Goal: Task Accomplishment & Management: Manage account settings

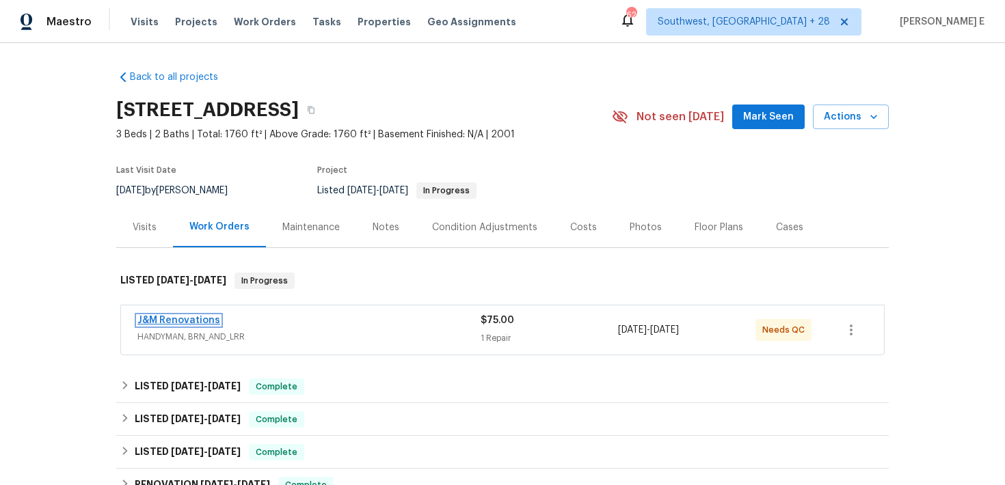
click at [183, 321] on link "J&M Renovations" at bounding box center [178, 321] width 83 height 10
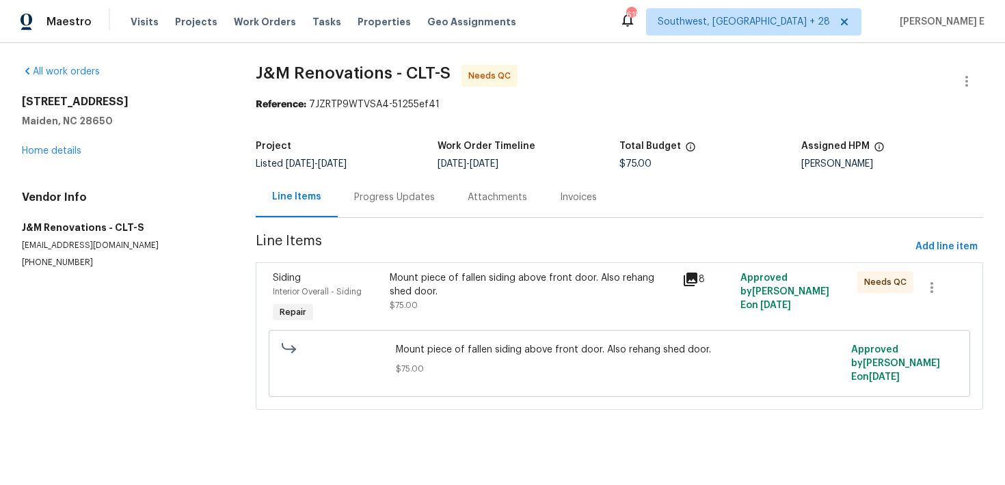
click at [398, 201] on div "Progress Updates" at bounding box center [394, 198] width 81 height 14
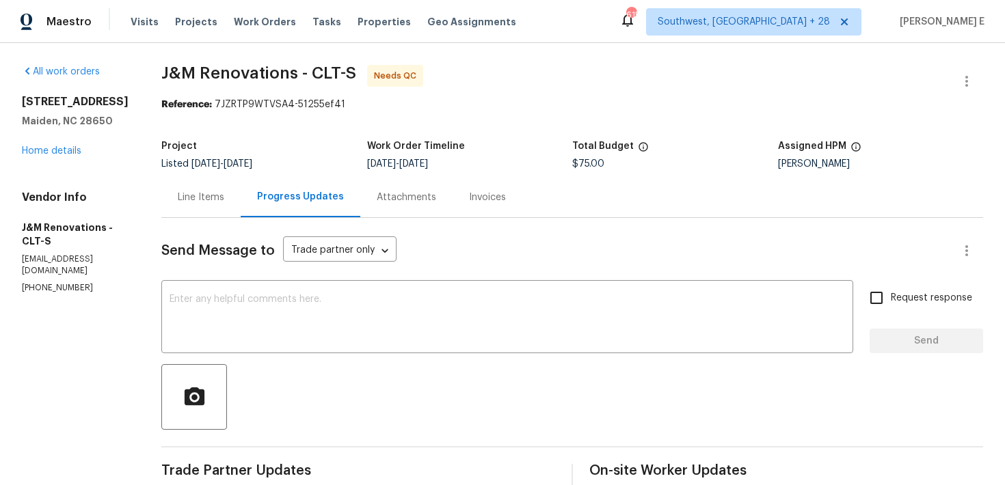
click at [216, 202] on div "Line Items" at bounding box center [201, 198] width 46 height 14
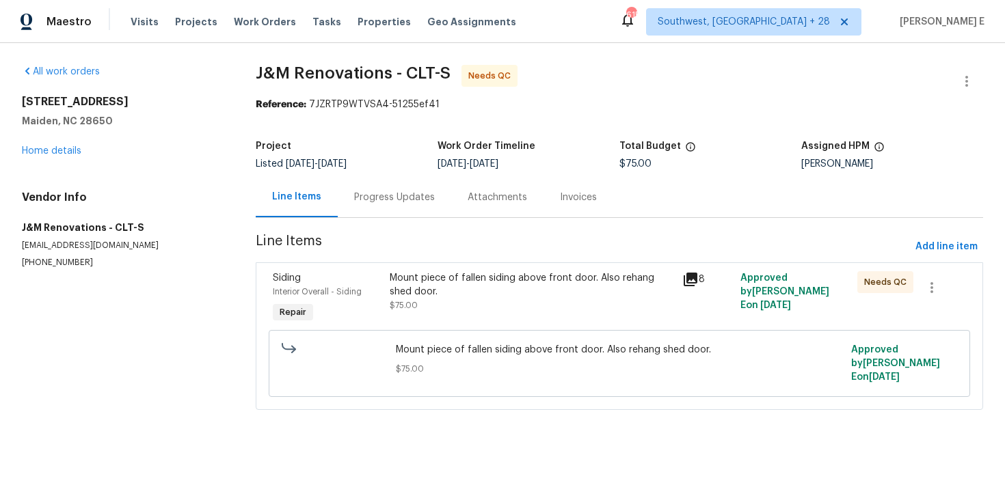
click at [452, 301] on div "Mount piece of fallen siding above front door. Also rehang shed door. $75.00" at bounding box center [532, 291] width 284 height 41
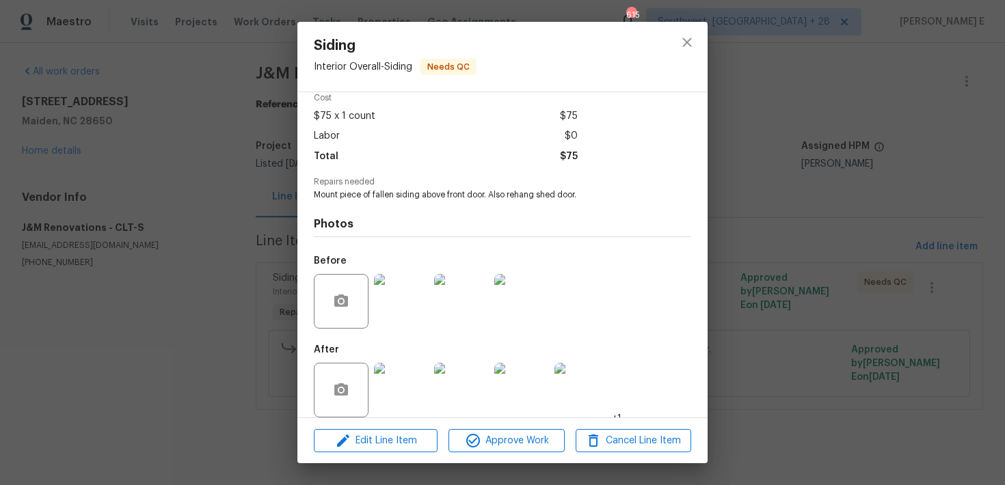
scroll to position [76, 0]
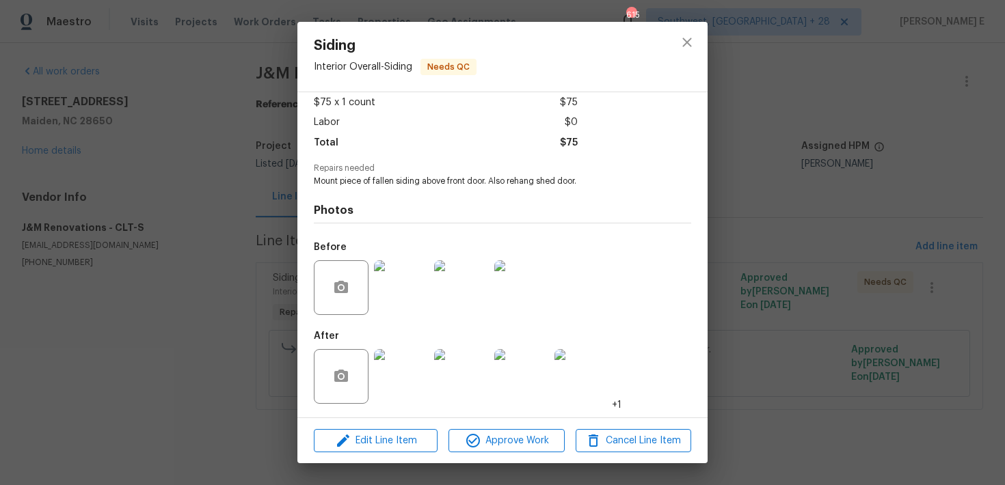
click at [407, 271] on img at bounding box center [401, 287] width 55 height 55
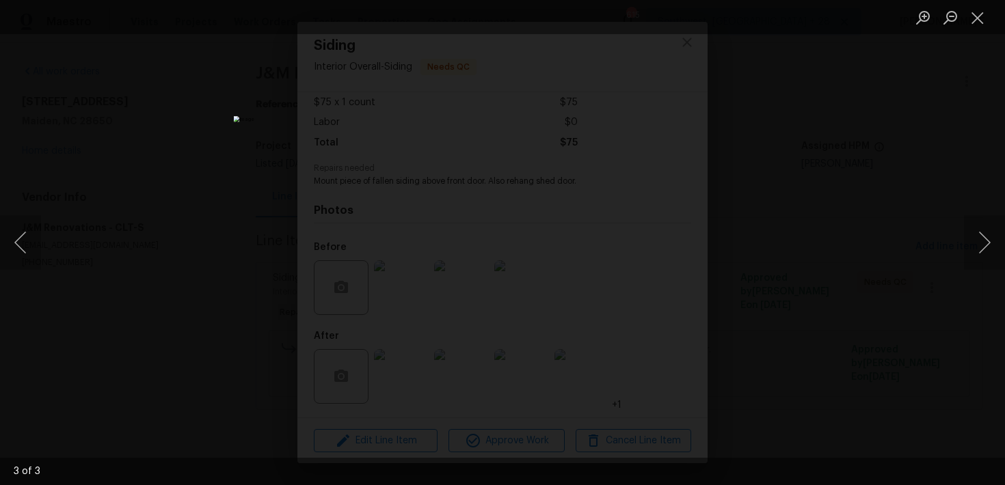
click at [837, 191] on div "Lightbox" at bounding box center [502, 242] width 1005 height 485
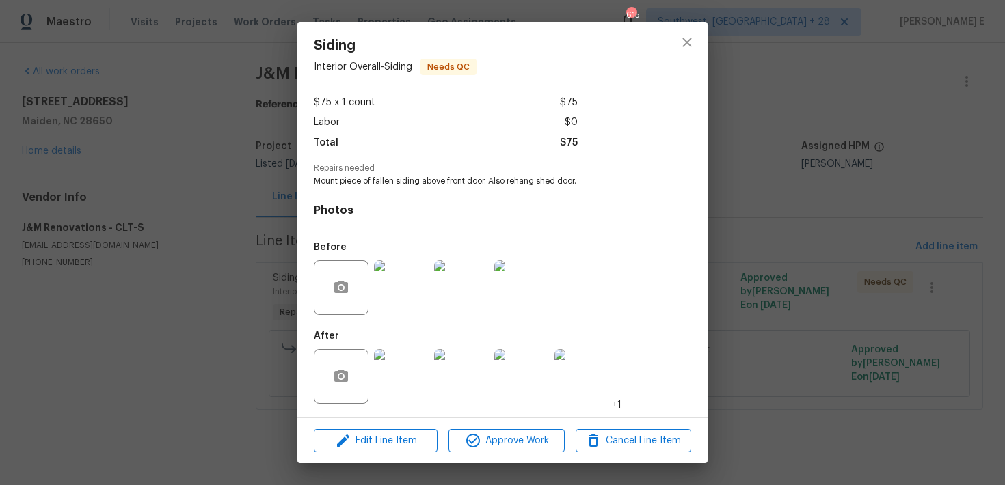
click at [404, 373] on img at bounding box center [401, 376] width 55 height 55
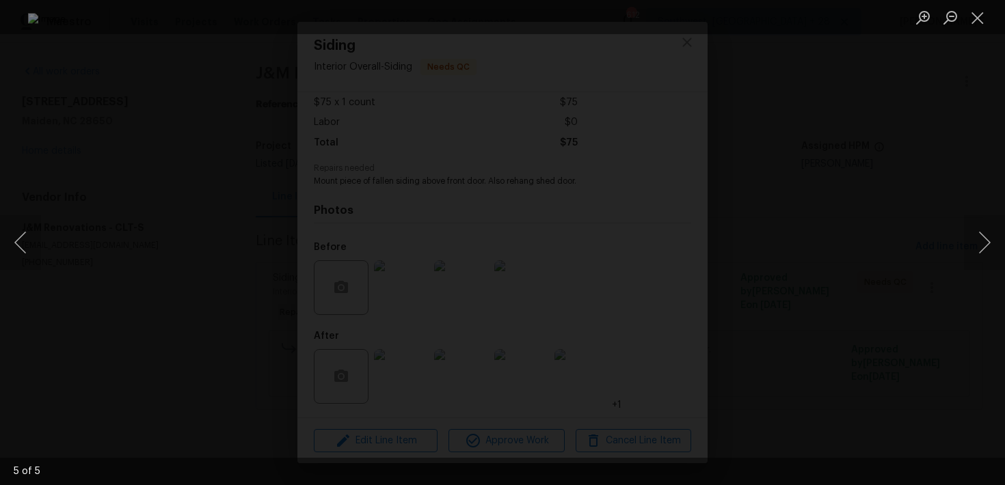
click at [878, 189] on div "Lightbox" at bounding box center [502, 242] width 1005 height 485
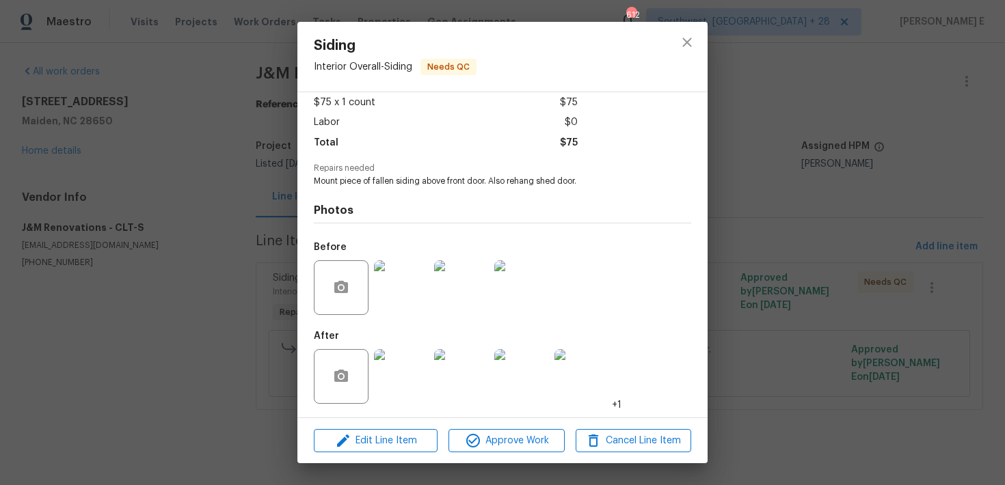
click at [878, 189] on div "Lightbox" at bounding box center [502, 242] width 1005 height 485
click at [878, 189] on div "Siding Interior Overall - Siding Needs QC Vendor J&M Renovations Account Catego…" at bounding box center [502, 242] width 1005 height 485
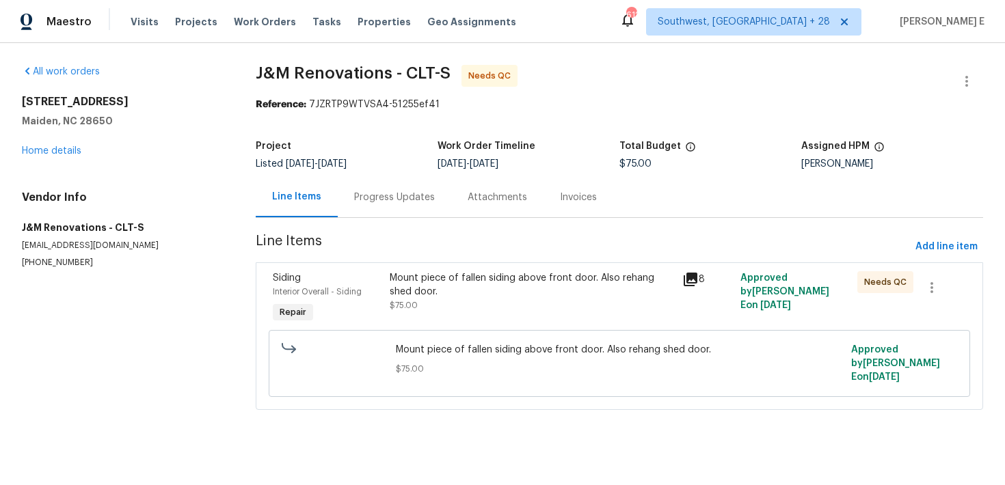
click at [394, 188] on div "Progress Updates" at bounding box center [394, 197] width 113 height 40
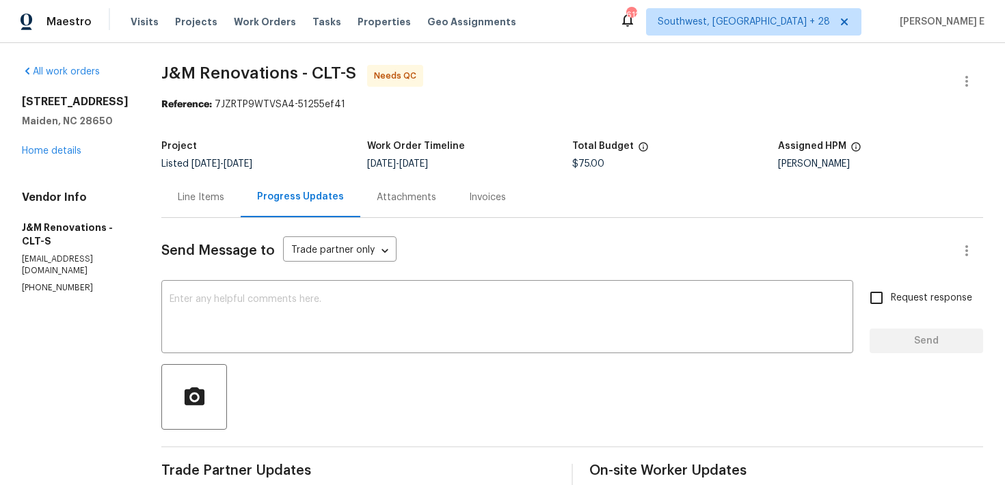
click at [225, 202] on div "Line Items" at bounding box center [200, 197] width 79 height 40
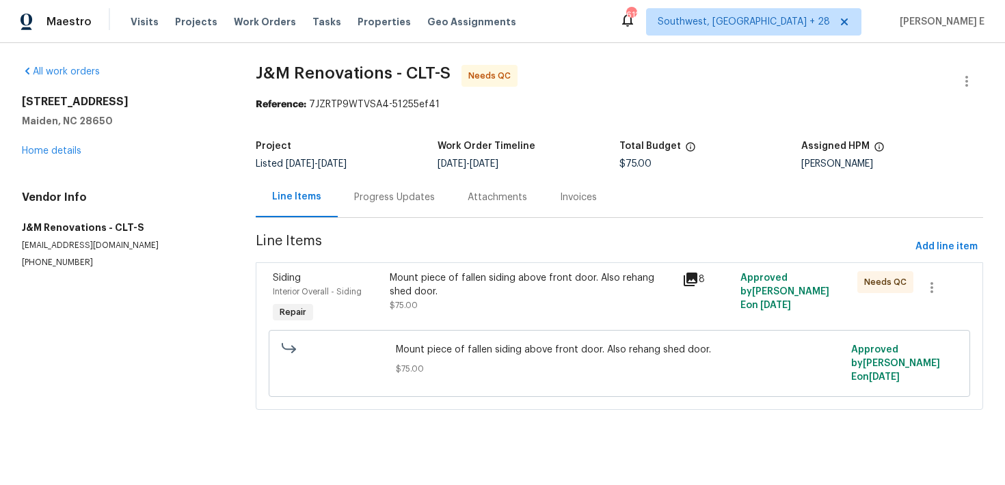
click at [462, 302] on div "Mount piece of fallen siding above front door. Also rehang shed door. $75.00" at bounding box center [532, 291] width 284 height 41
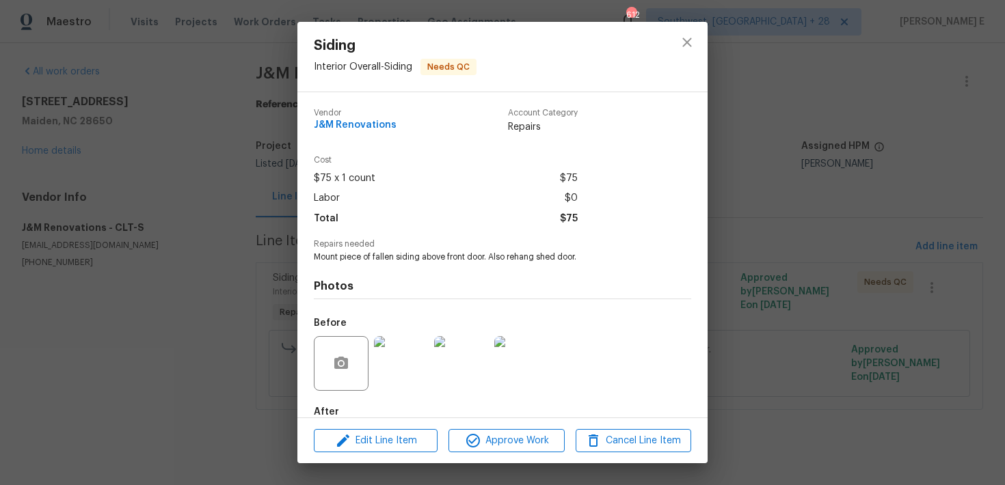
scroll to position [76, 0]
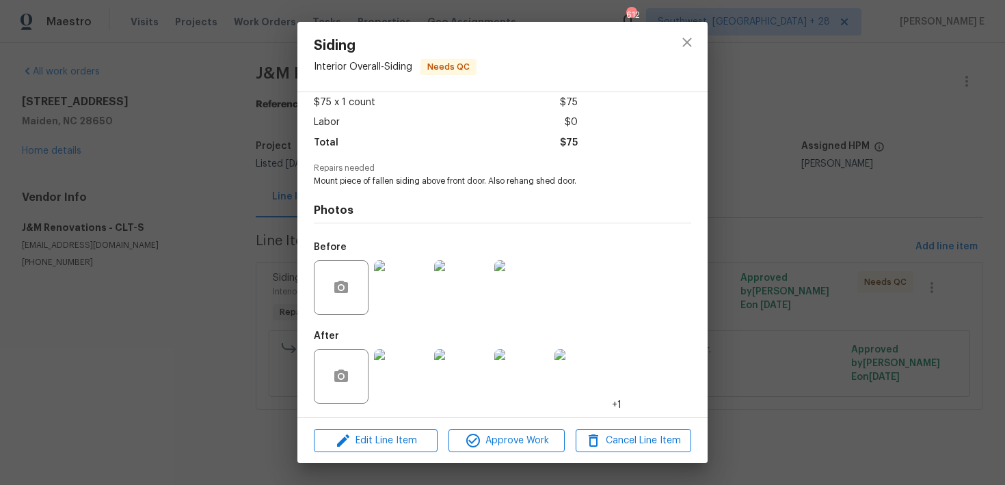
click at [381, 425] on div "Edit Line Item Approve Work Cancel Line Item" at bounding box center [502, 441] width 410 height 46
click at [370, 438] on span "Edit Line Item" at bounding box center [376, 441] width 116 height 17
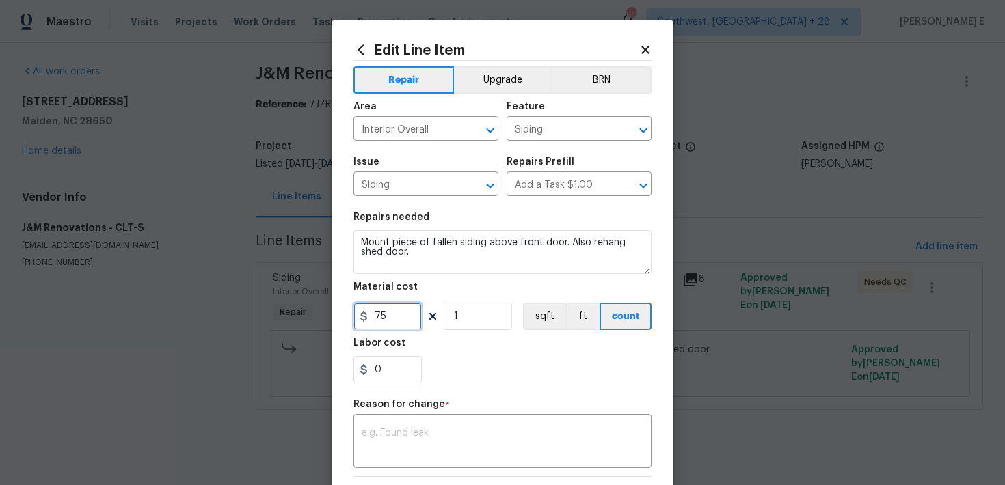
click at [383, 314] on input "75" at bounding box center [387, 316] width 68 height 27
type input "300"
click at [424, 430] on textarea at bounding box center [503, 443] width 282 height 29
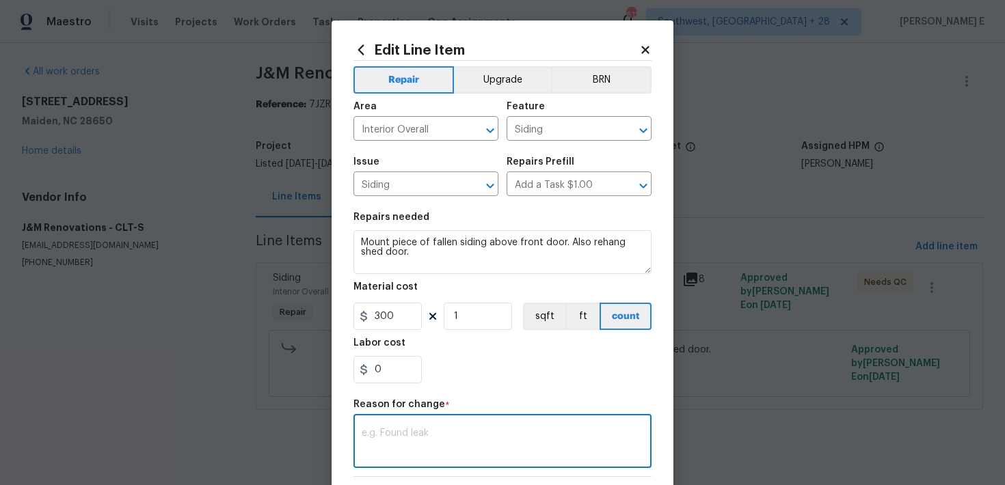
paste textarea "(KE) Updated per vendor's final cost."
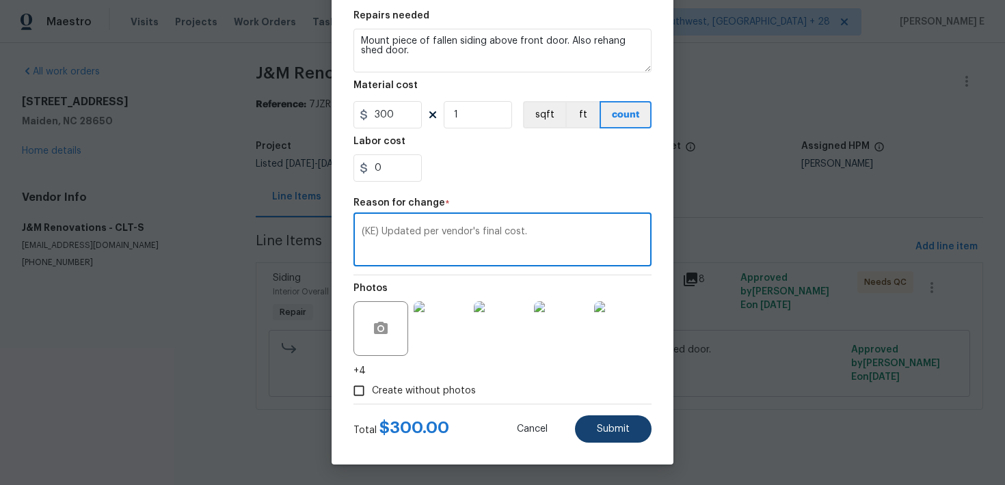
type textarea "(KE) Updated per vendor's final cost."
click at [611, 431] on span "Submit" at bounding box center [613, 429] width 33 height 10
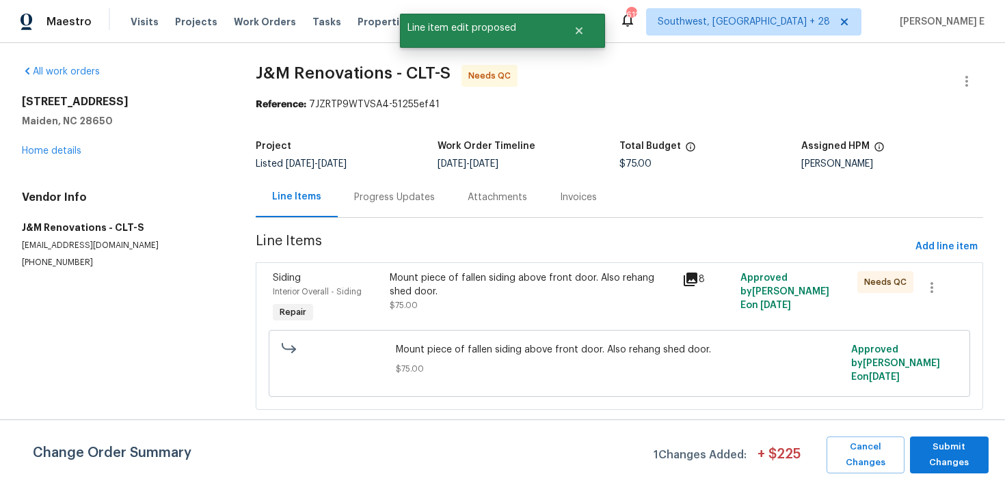
scroll to position [0, 0]
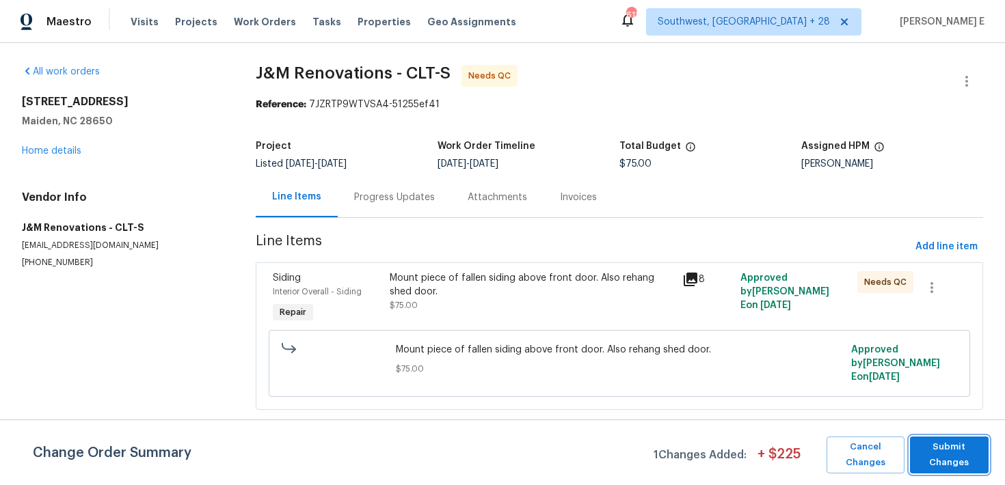
click at [925, 452] on span "Submit Changes" at bounding box center [949, 454] width 65 height 31
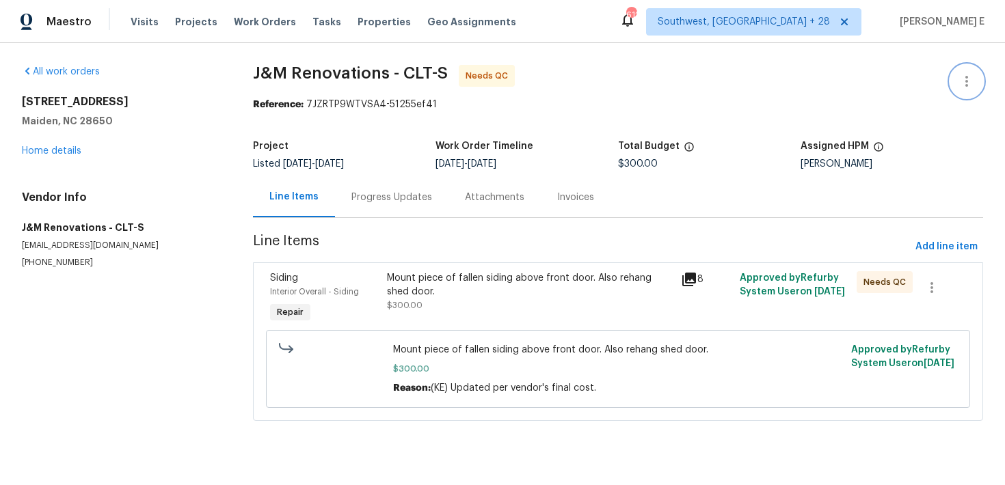
click at [966, 81] on icon "button" at bounding box center [966, 81] width 3 height 11
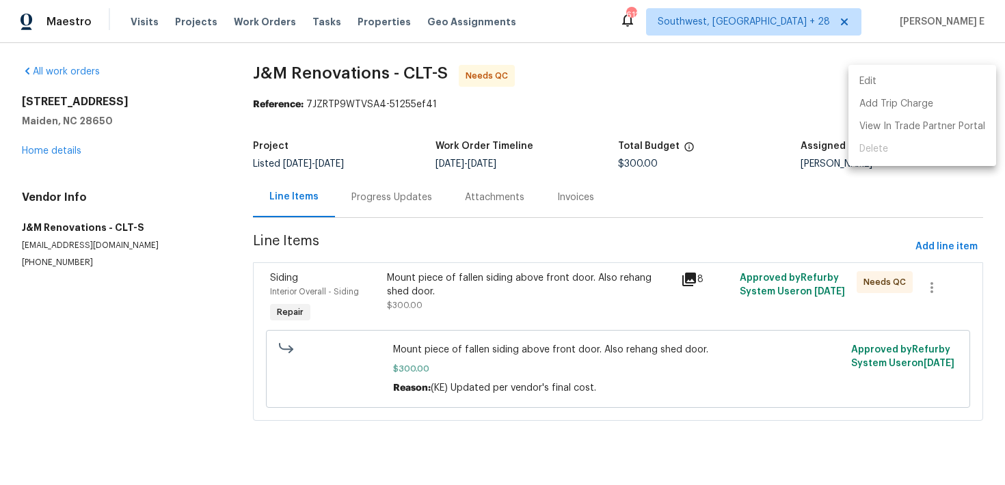
click at [900, 83] on li "Edit" at bounding box center [922, 81] width 148 height 23
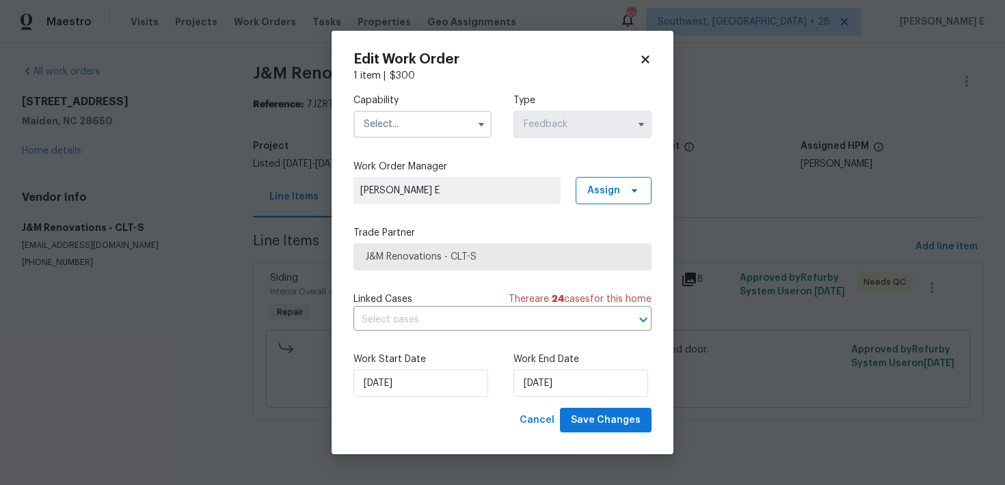
click at [371, 126] on input "text" at bounding box center [422, 124] width 138 height 27
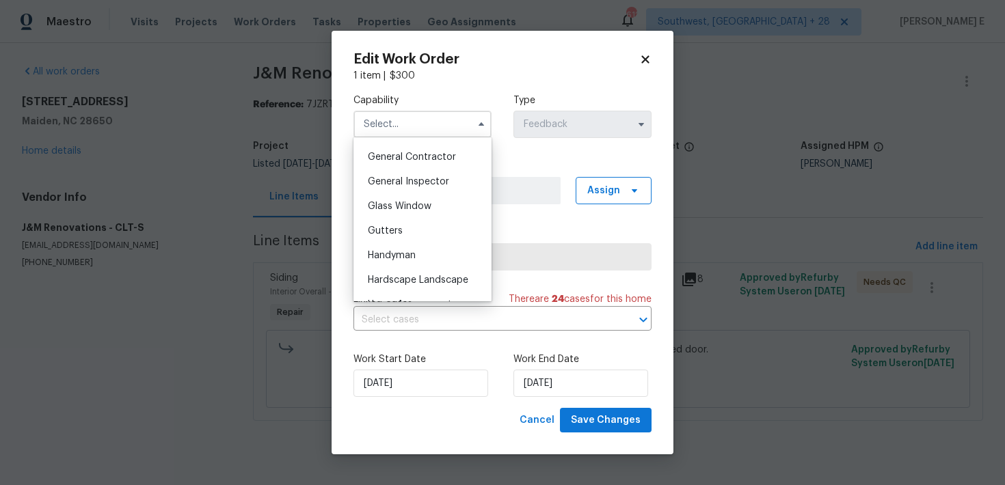
scroll to position [705, 0]
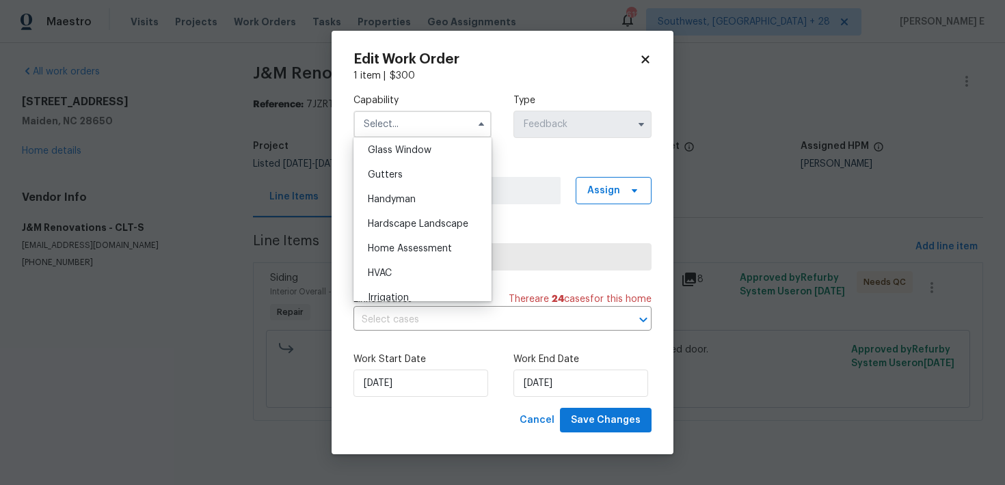
click at [417, 195] on div "Handyman" at bounding box center [422, 199] width 131 height 25
type input "Handyman"
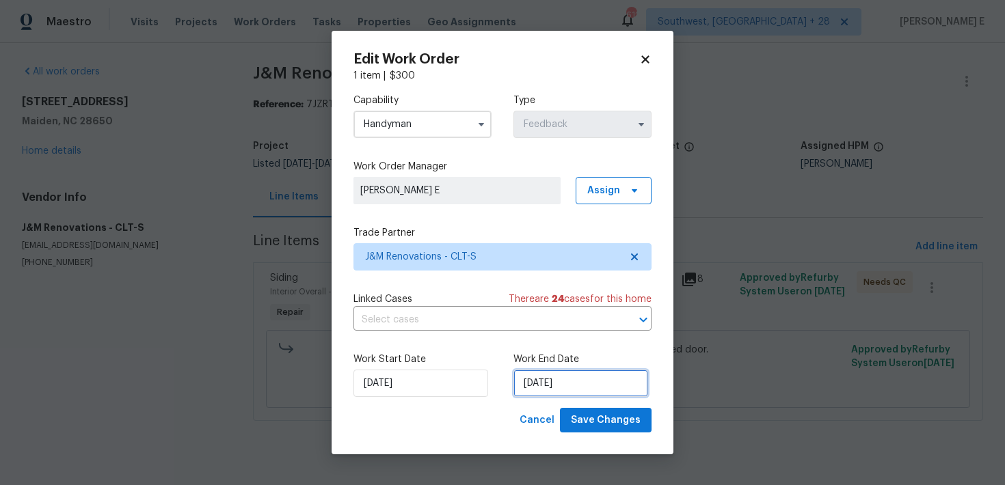
click at [548, 390] on input "[DATE]" at bounding box center [580, 383] width 135 height 27
select select "9"
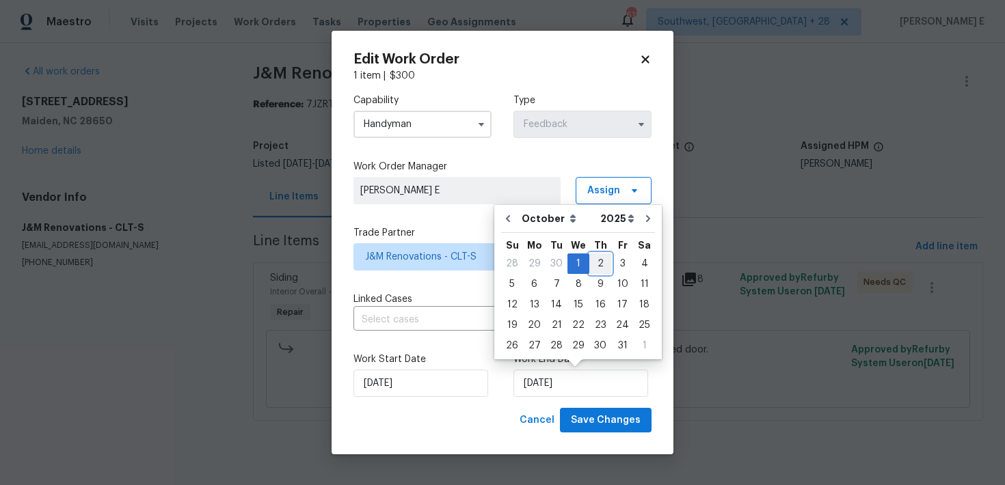
click at [597, 254] on div "2" at bounding box center [600, 263] width 22 height 19
type input "02/10/2025"
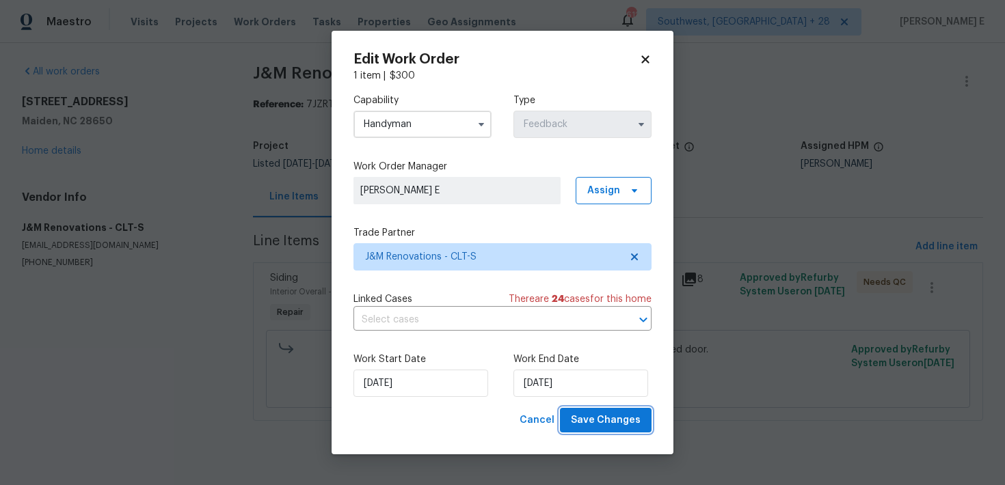
click at [611, 424] on span "Save Changes" at bounding box center [606, 420] width 70 height 17
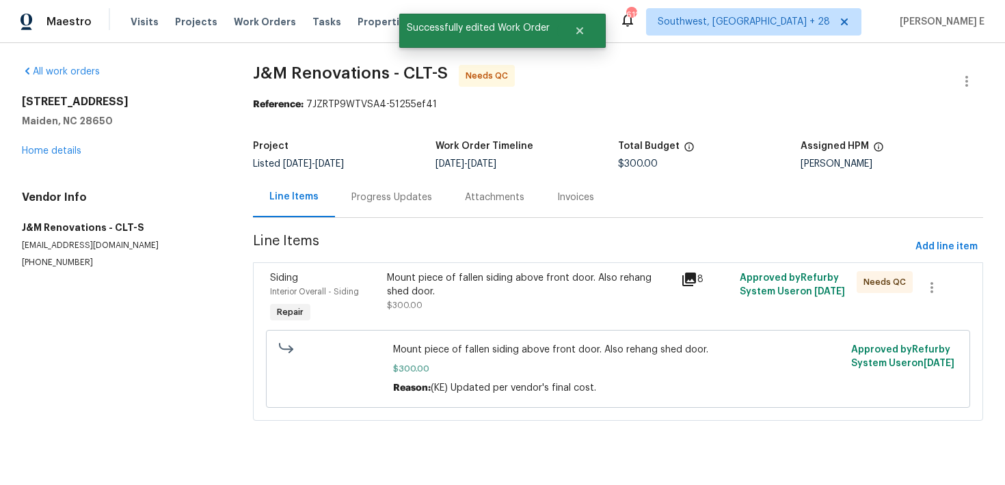
click at [420, 308] on div "Mount piece of fallen siding above front door. Also rehang shed door. $300.00" at bounding box center [529, 291] width 285 height 41
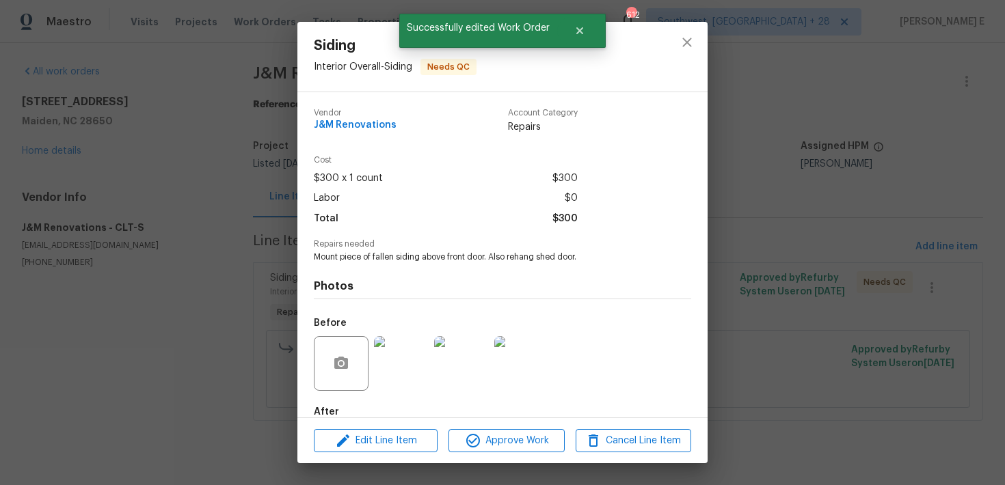
scroll to position [76, 0]
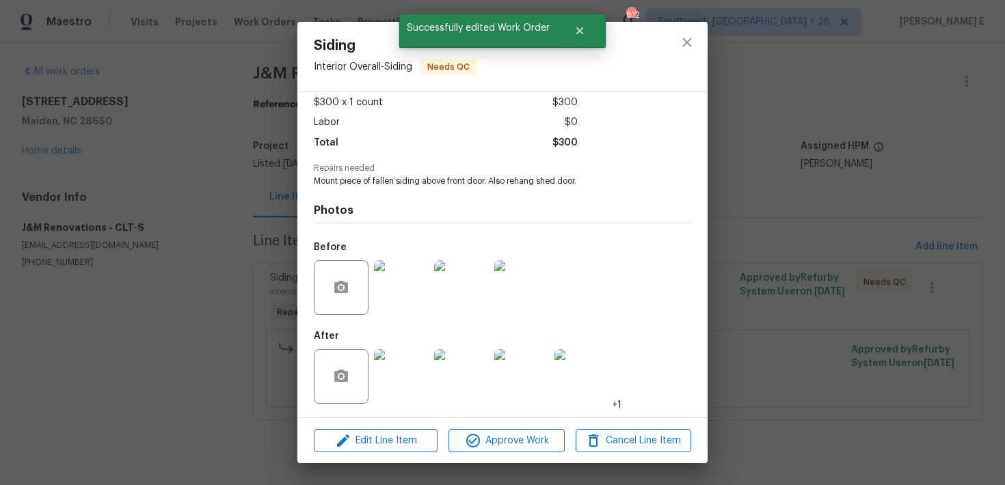
click at [516, 427] on div "Edit Line Item Approve Work Cancel Line Item" at bounding box center [502, 441] width 410 height 46
click at [502, 440] on span "Approve Work" at bounding box center [505, 441] width 107 height 17
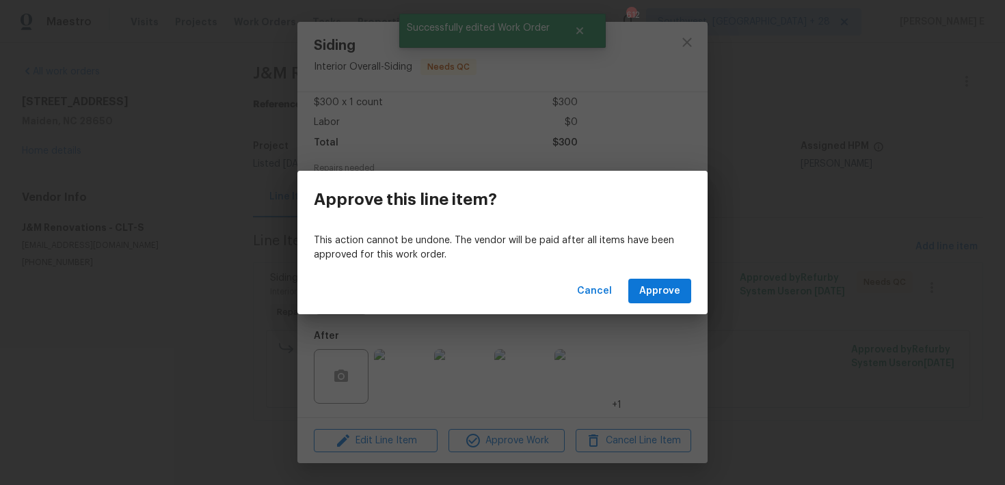
click at [666, 306] on div "Cancel Approve" at bounding box center [502, 291] width 410 height 47
click at [674, 296] on span "Approve" at bounding box center [659, 291] width 41 height 17
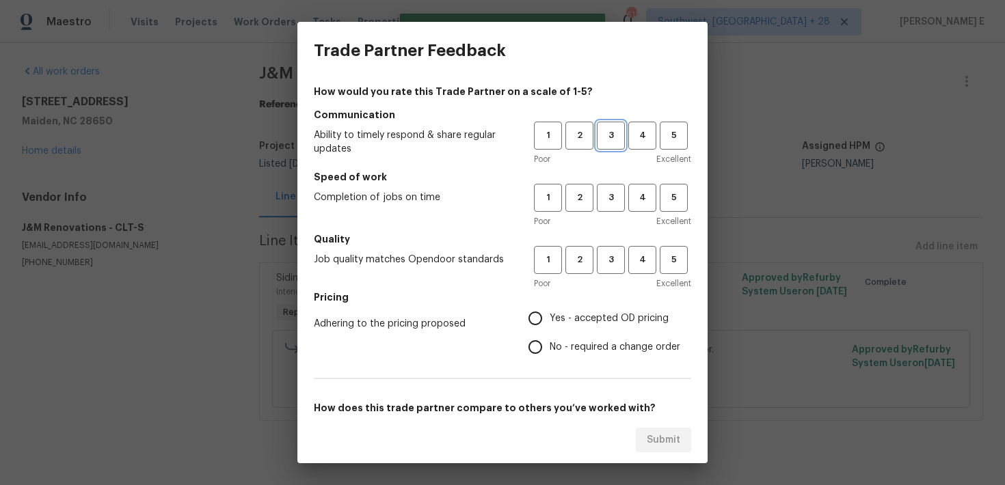
click at [612, 139] on span "3" at bounding box center [610, 136] width 25 height 16
click at [617, 184] on button "3" at bounding box center [611, 198] width 28 height 28
click at [617, 266] on span "3" at bounding box center [610, 260] width 25 height 16
click at [543, 341] on input "No - required a change order" at bounding box center [535, 347] width 29 height 29
radio input "true"
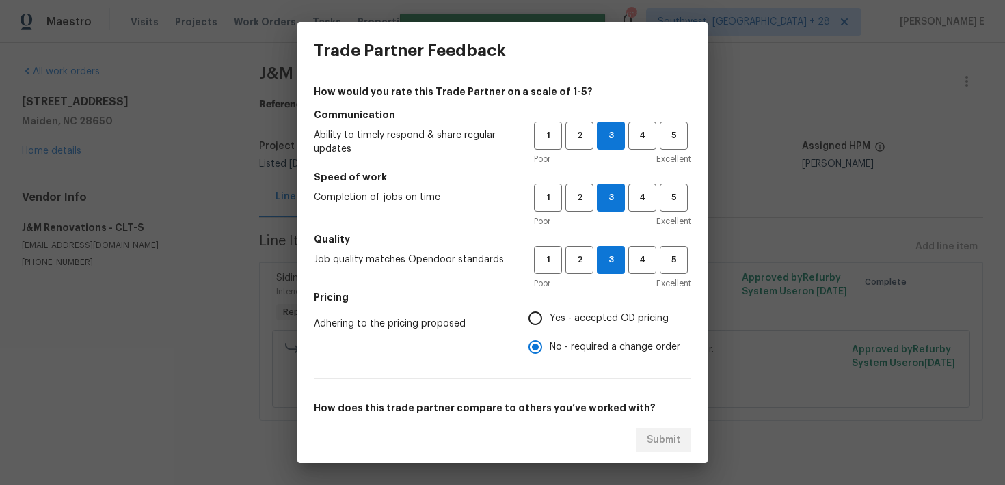
scroll to position [208, 0]
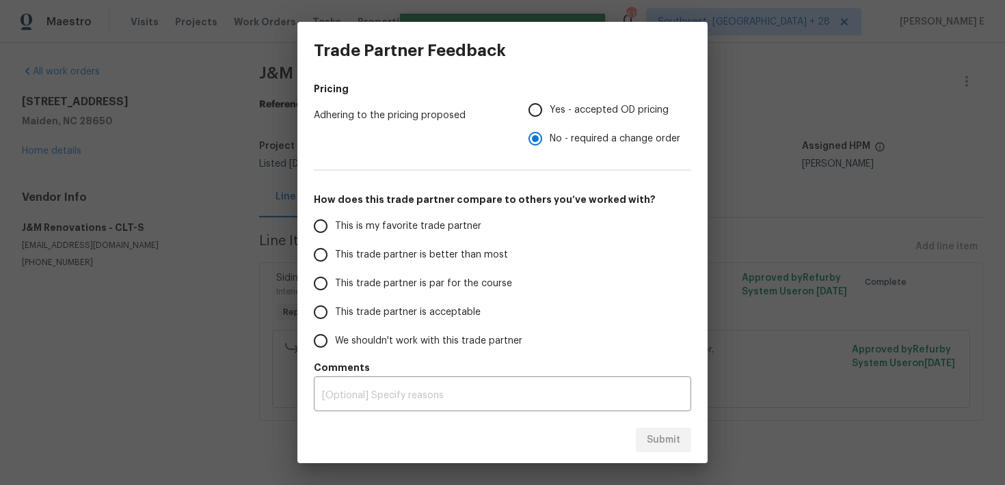
click at [439, 293] on label "This trade partner is par for the course" at bounding box center [414, 283] width 216 height 29
click at [335, 293] on input "This trade partner is par for the course" at bounding box center [320, 283] width 29 height 29
click at [644, 439] on button "Submit" at bounding box center [663, 440] width 55 height 25
radio input "true"
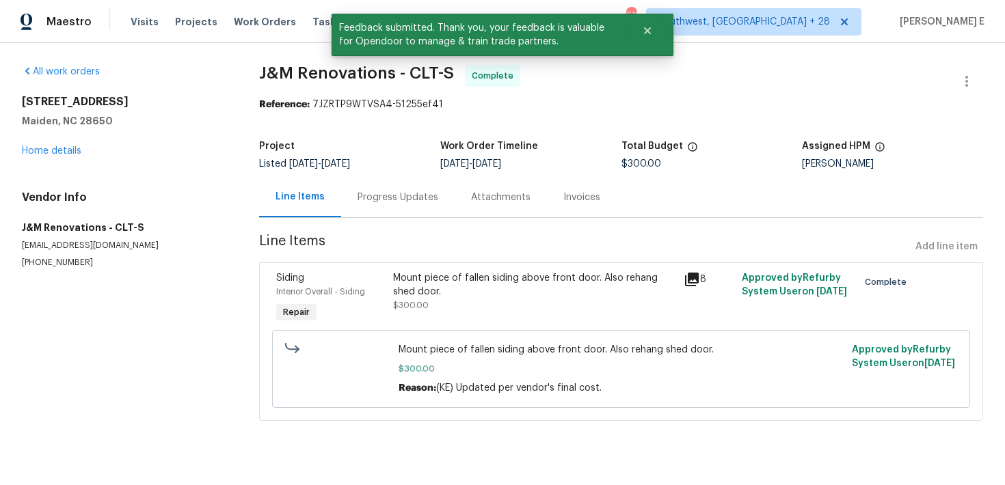
click at [421, 193] on div "Progress Updates" at bounding box center [397, 198] width 81 height 14
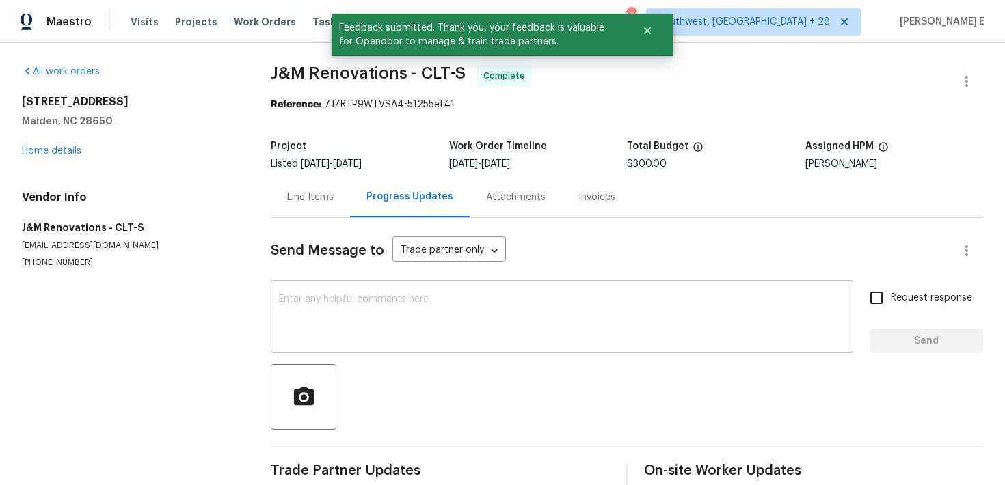
click at [441, 331] on textarea at bounding box center [562, 319] width 566 height 48
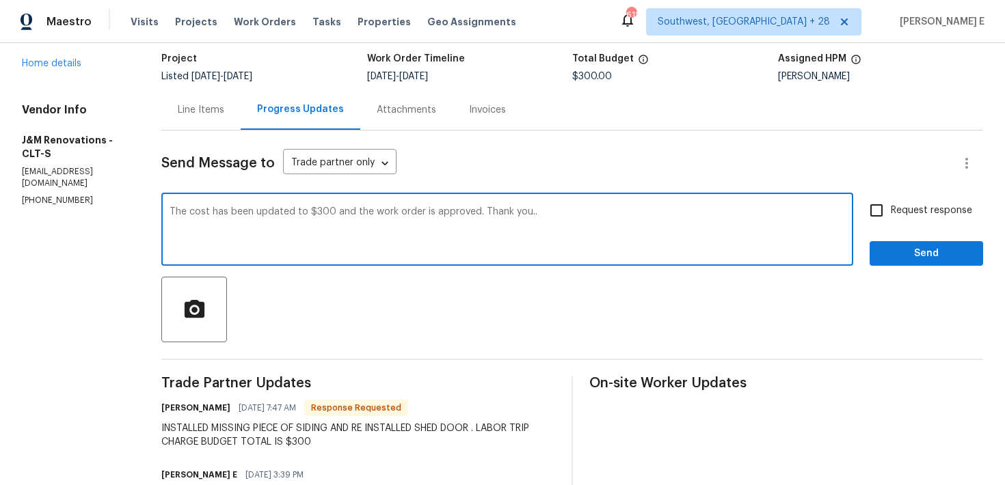
scroll to position [98, 0]
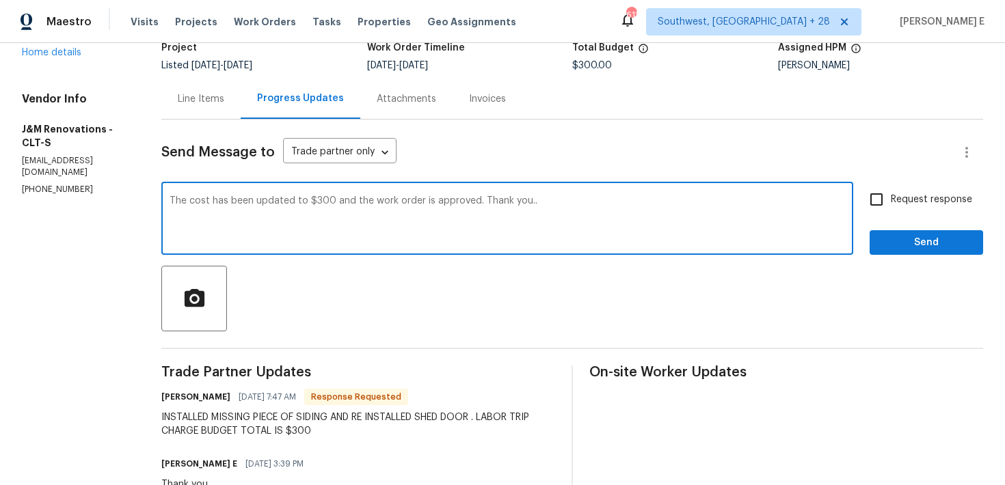
type textarea "The cost has been updated to $300 and the work order is approved. Thank you.."
click at [867, 200] on input "Request response" at bounding box center [876, 199] width 29 height 29
checkbox input "true"
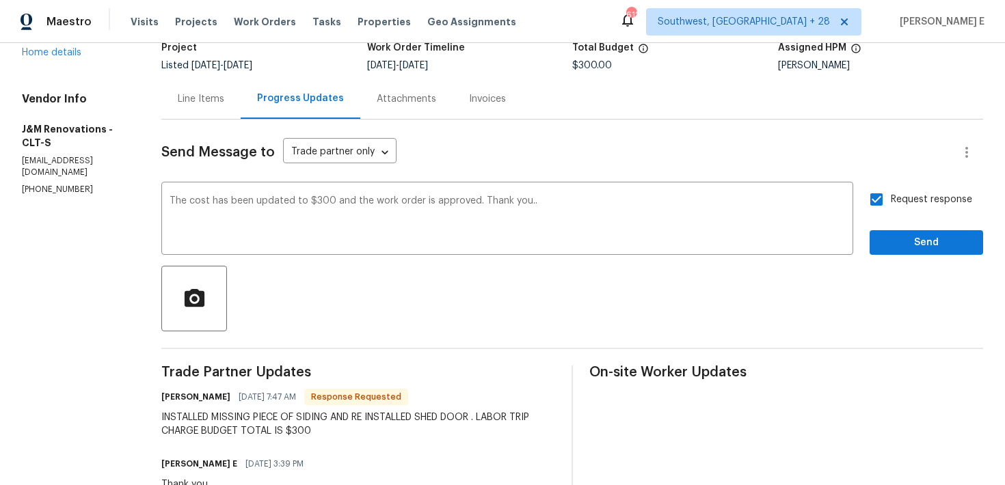
click at [921, 248] on span "Send" at bounding box center [926, 242] width 92 height 17
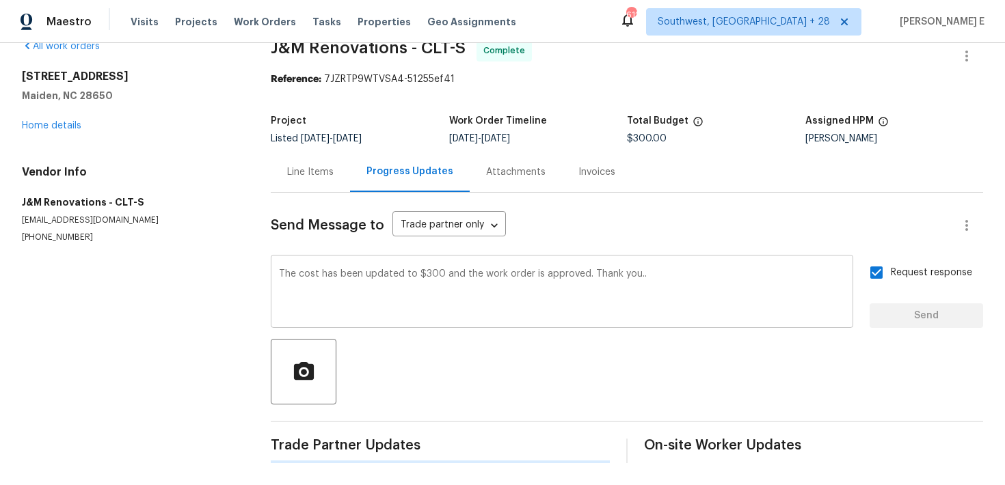
scroll to position [0, 0]
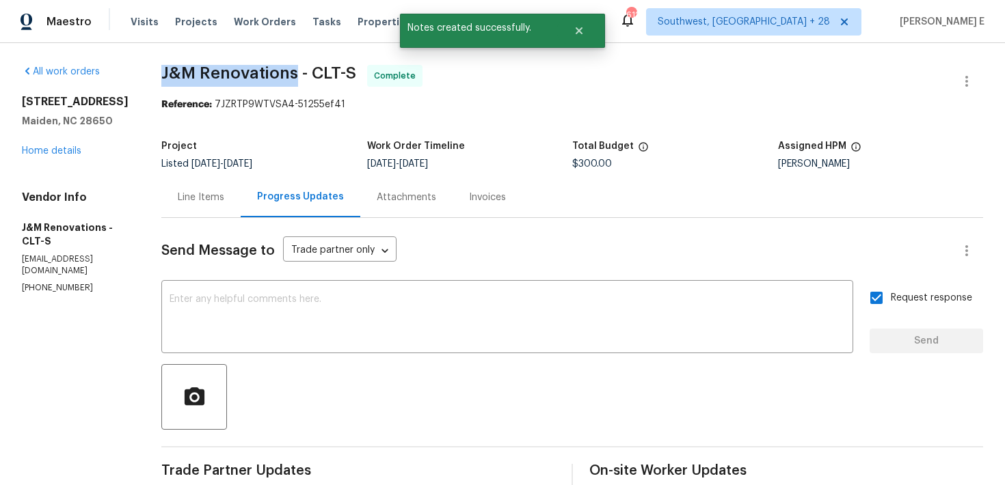
drag, startPoint x: 160, startPoint y: 71, endPoint x: 295, endPoint y: 68, distance: 134.7
copy span "J&M Renovations"
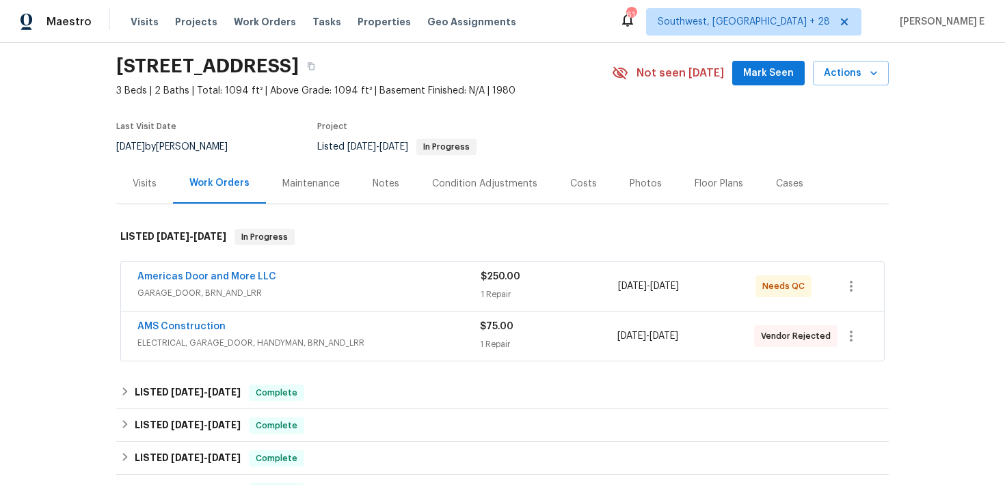
scroll to position [49, 0]
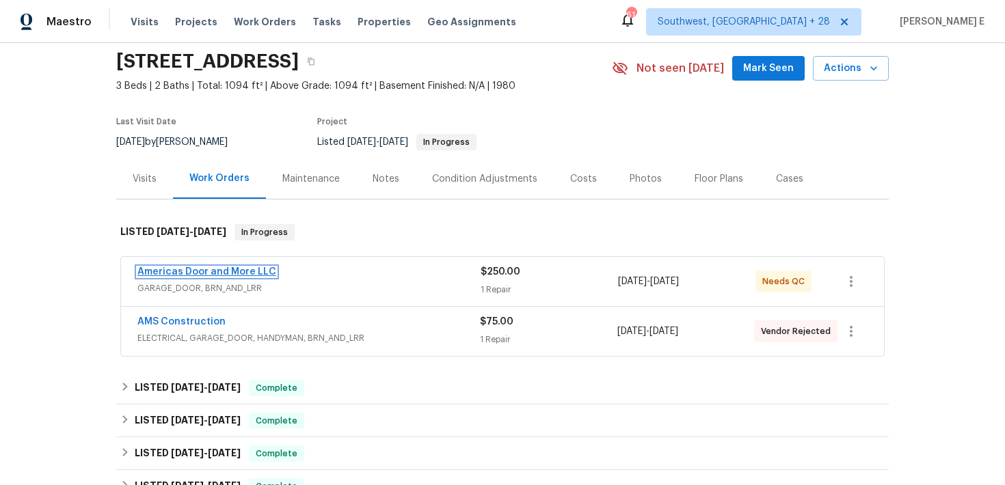
click at [250, 268] on link "Americas Door and More LLC" at bounding box center [206, 272] width 139 height 10
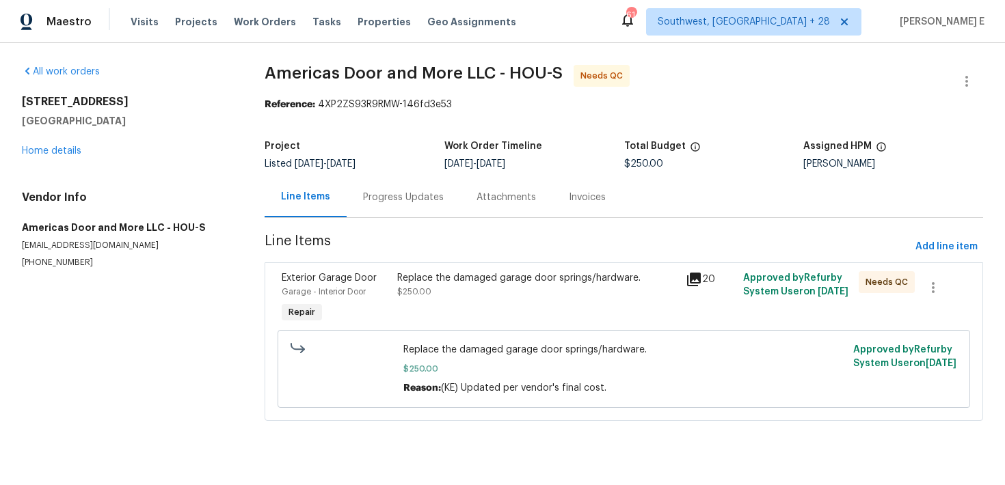
click at [375, 209] on div "Progress Updates" at bounding box center [403, 197] width 113 height 40
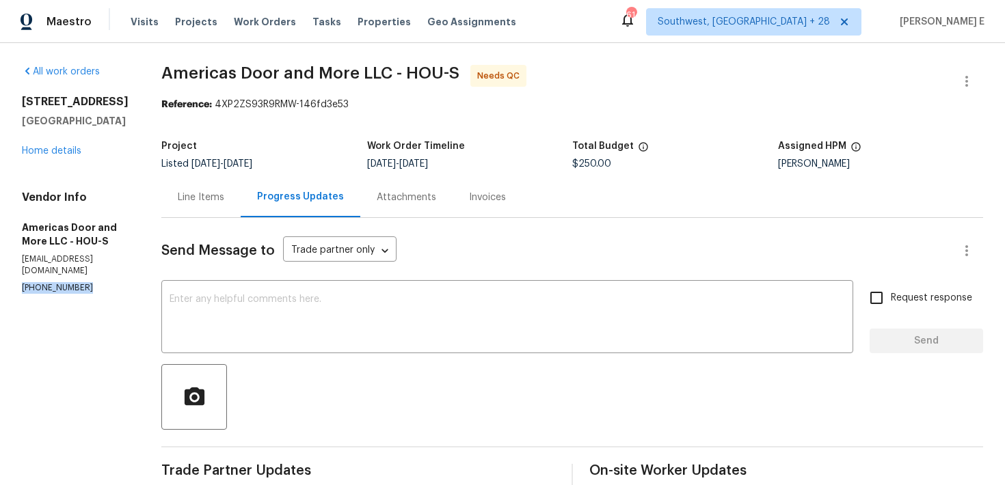
drag, startPoint x: 18, startPoint y: 273, endPoint x: 131, endPoint y: 273, distance: 112.8
click at [131, 273] on div "All work orders 8611 Deep Valley Dr Houston, TX 77044 Home details Vendor Info …" at bounding box center [502, 417] width 1005 height 748
copy p "(832) 875-2326"
click at [210, 187] on div "Line Items" at bounding box center [200, 197] width 79 height 40
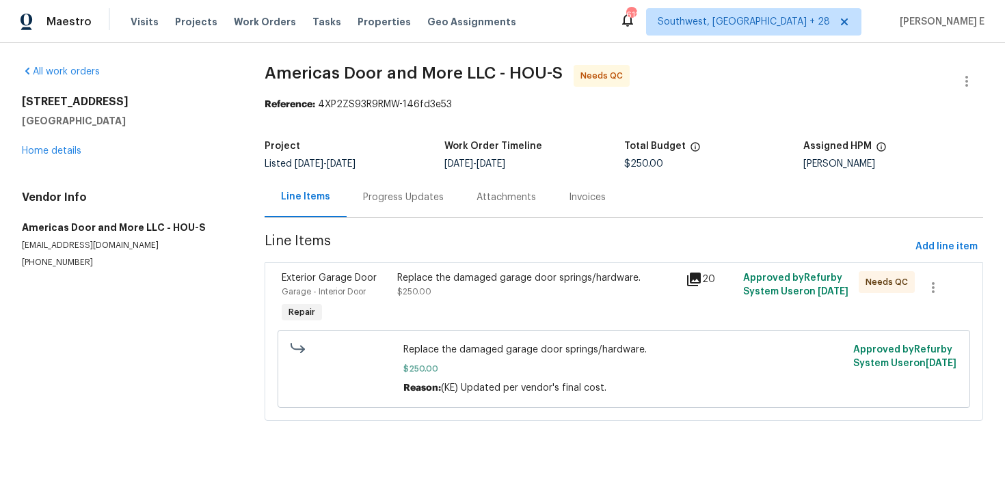
click at [435, 293] on div "Replace the damaged garage door springs/hardware. $250.00" at bounding box center [537, 284] width 280 height 27
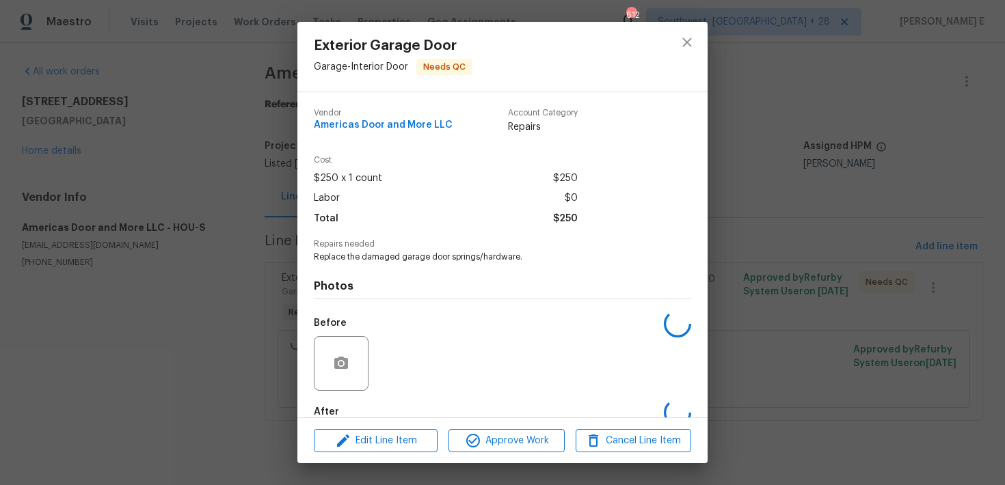
scroll to position [76, 0]
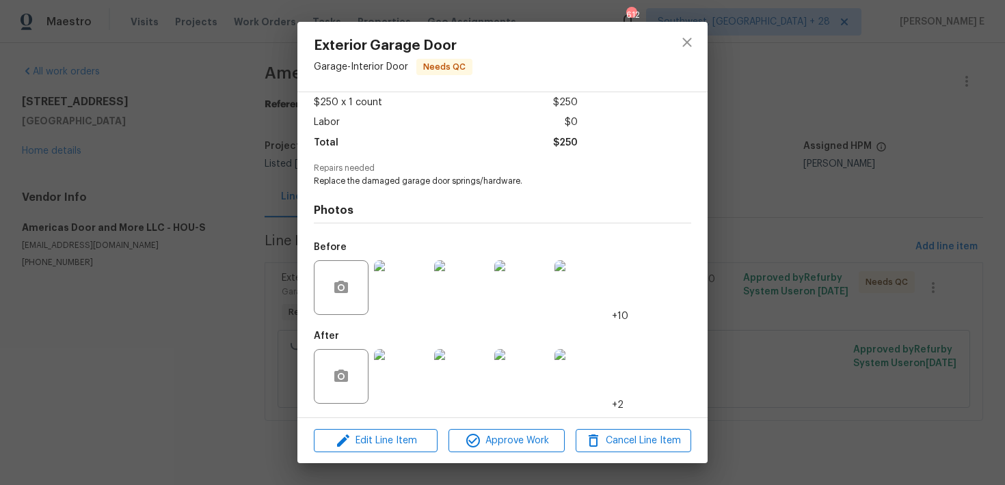
click at [389, 390] on img at bounding box center [401, 376] width 55 height 55
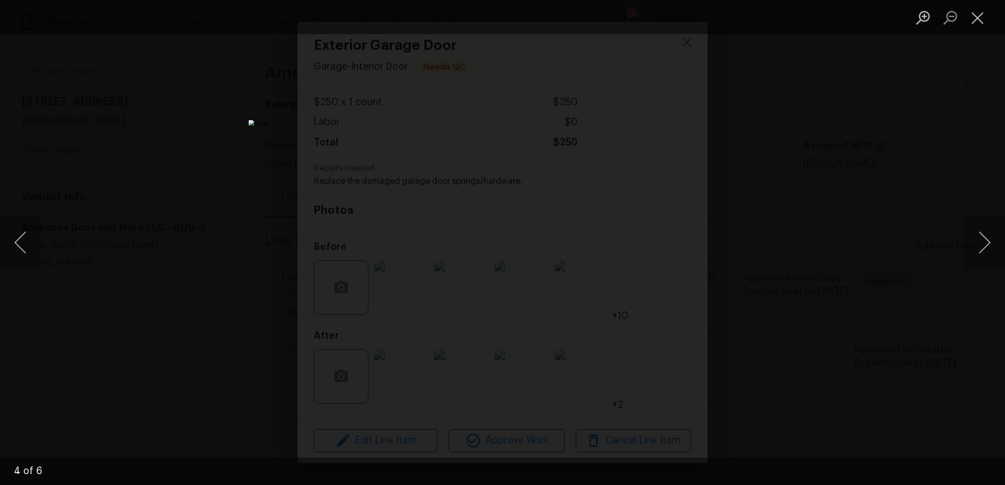
click at [874, 171] on div "Lightbox" at bounding box center [502, 242] width 1005 height 485
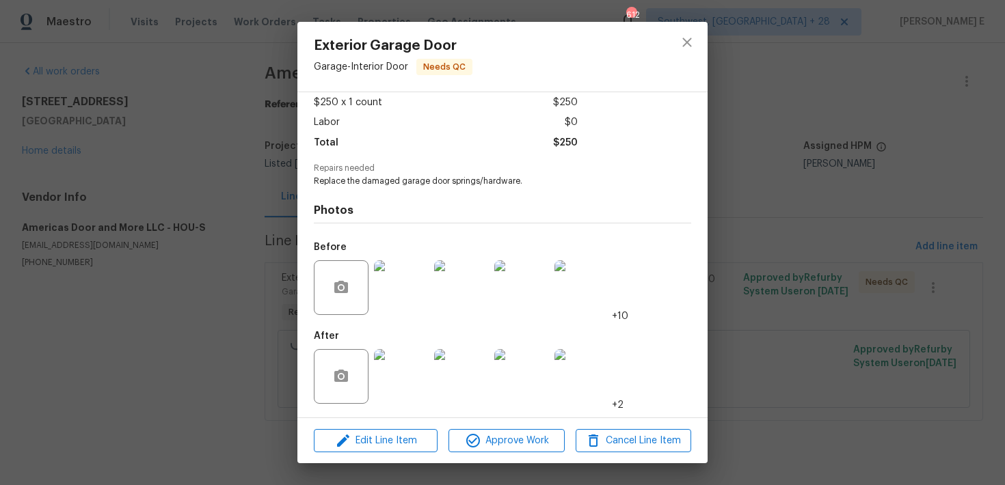
click at [809, 63] on div "Exterior Garage Door Garage - Interior Door Needs QC Vendor Americas Door and M…" at bounding box center [502, 242] width 1005 height 485
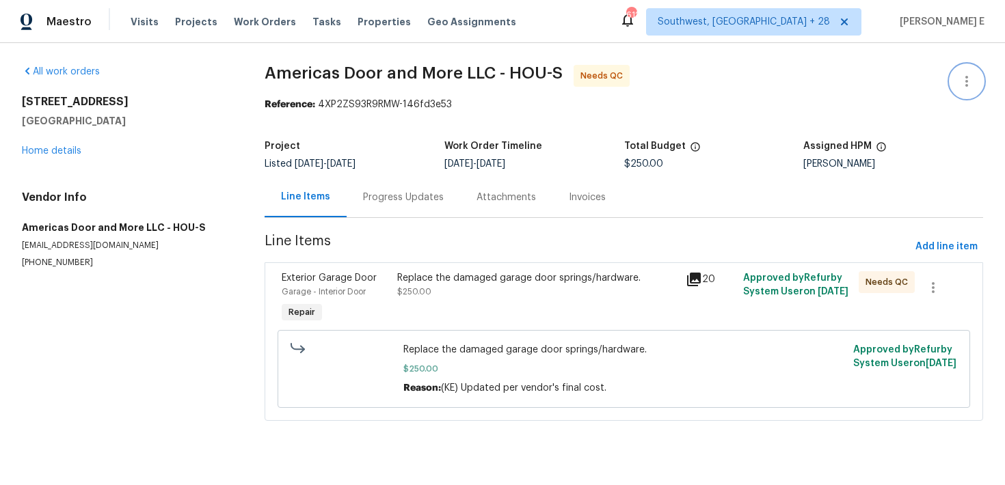
click at [974, 81] on icon "button" at bounding box center [966, 81] width 16 height 16
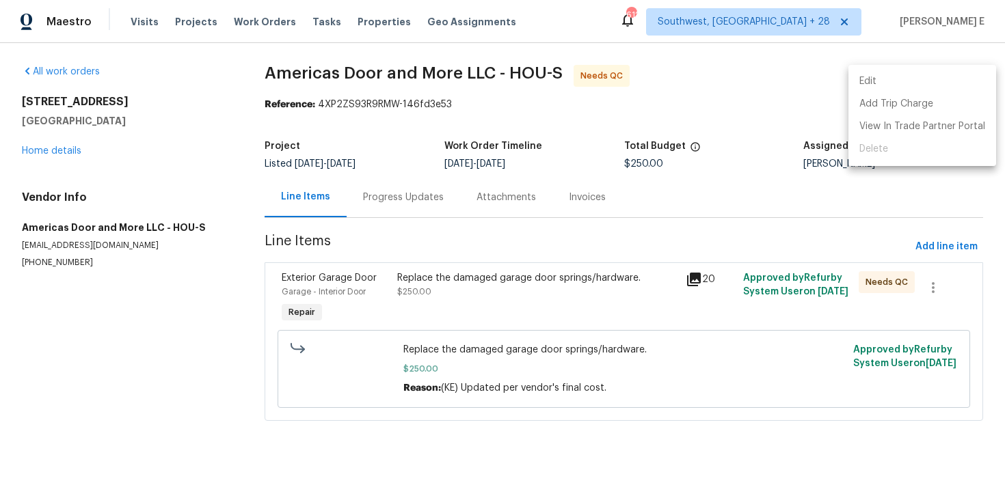
click at [856, 80] on li "Edit" at bounding box center [922, 81] width 148 height 23
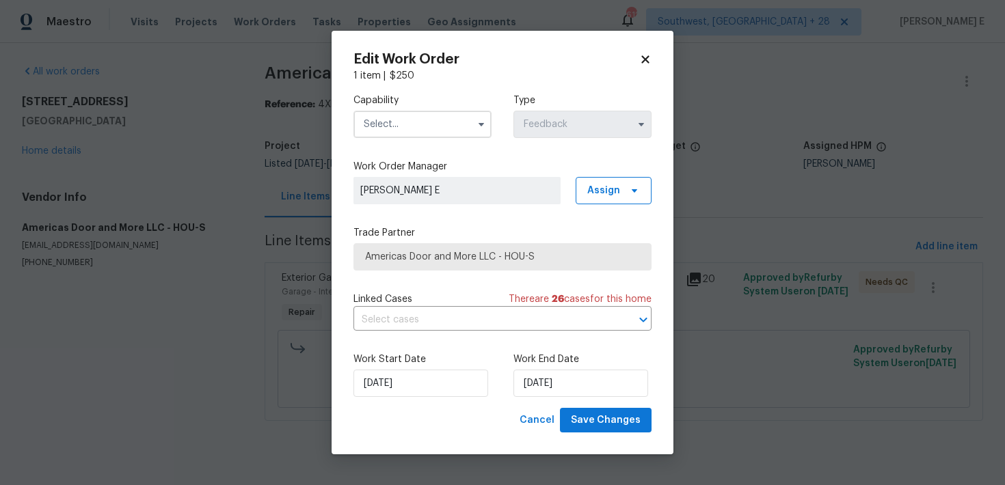
click at [455, 132] on input "text" at bounding box center [422, 124] width 138 height 27
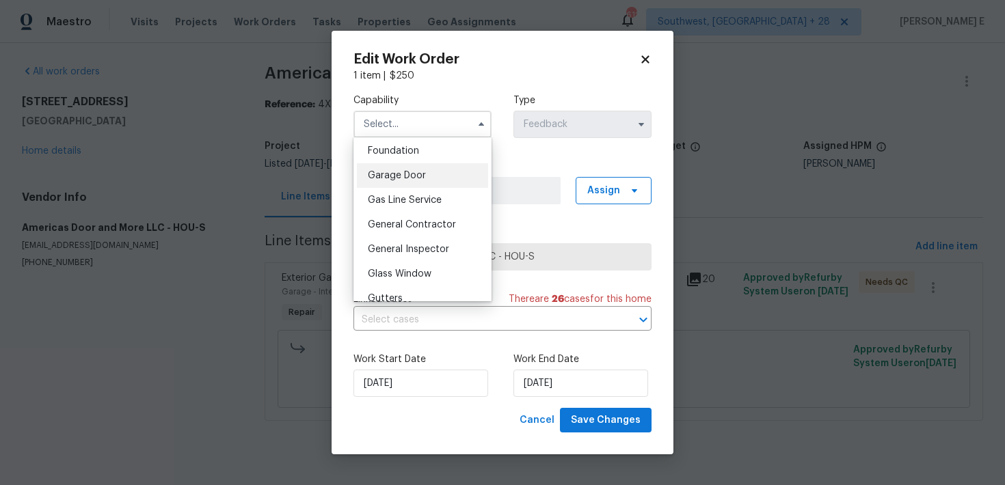
scroll to position [583, 0]
click at [437, 165] on div "Garage Door" at bounding box center [422, 174] width 131 height 25
type input "Garage Door"
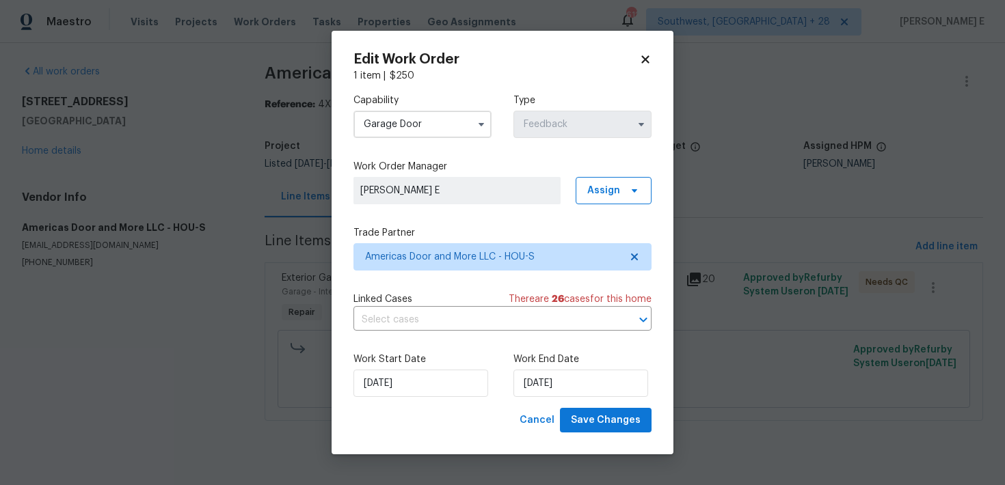
click at [119, 417] on body "Maestro Visits Projects Work Orders Tasks Properties Geo Assignments 612 Southw…" at bounding box center [502, 229] width 1005 height 459
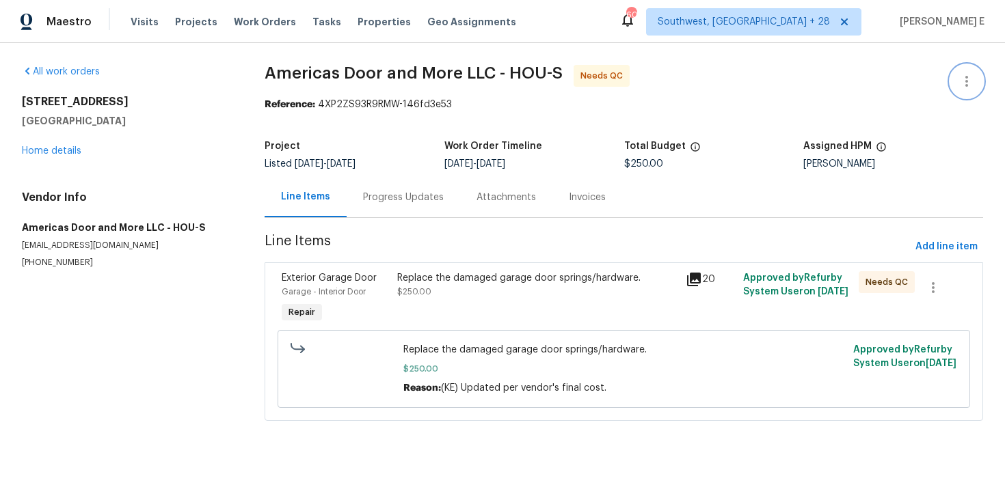
click at [979, 75] on button "button" at bounding box center [966, 81] width 33 height 33
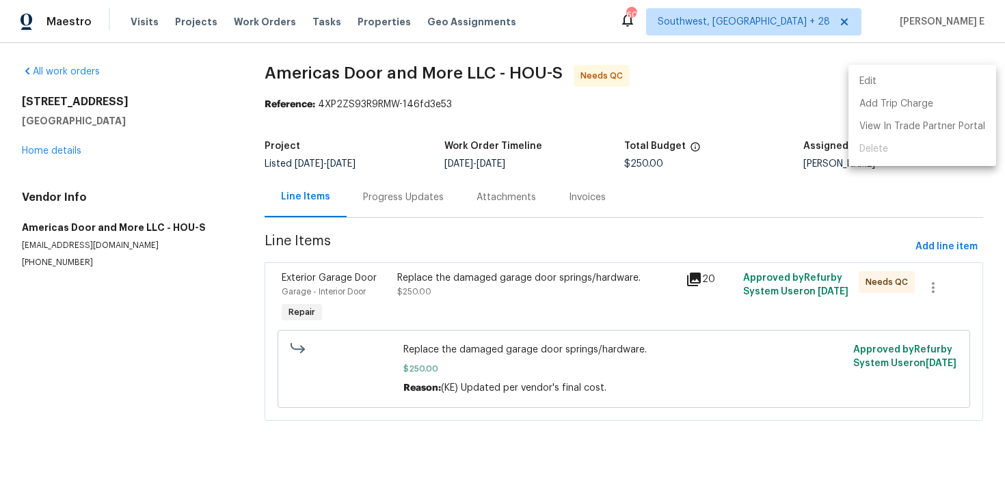
click at [906, 70] on li "Edit" at bounding box center [922, 81] width 148 height 23
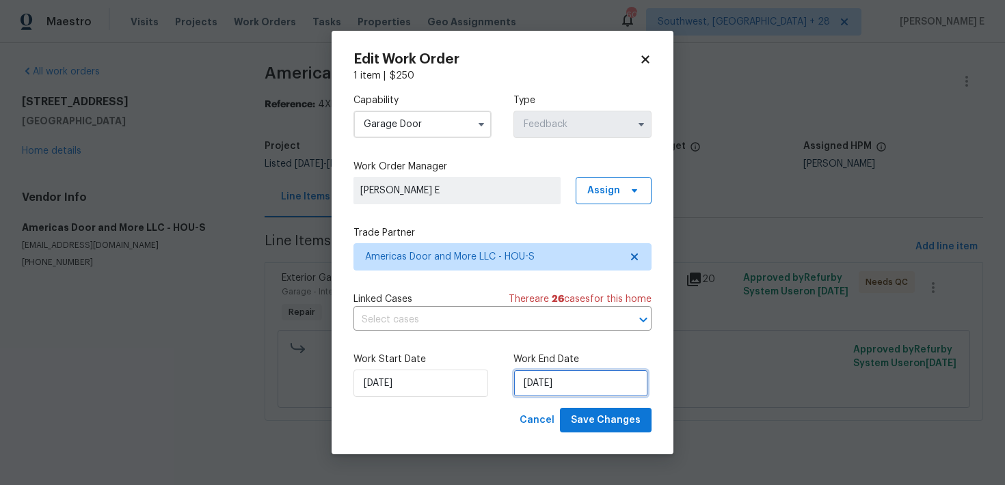
click at [555, 392] on input "03/10/2025" at bounding box center [580, 383] width 135 height 27
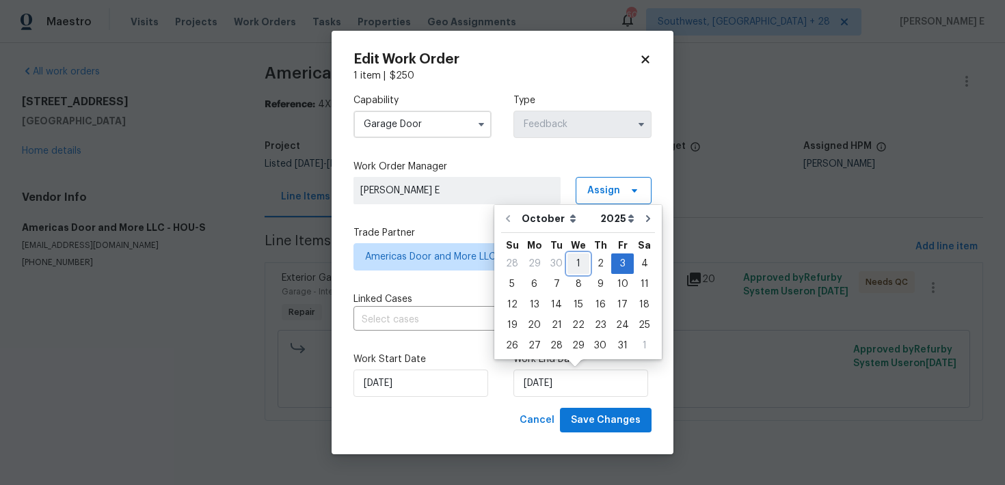
click at [577, 261] on div "1" at bounding box center [578, 263] width 22 height 19
type input "01/10/2025"
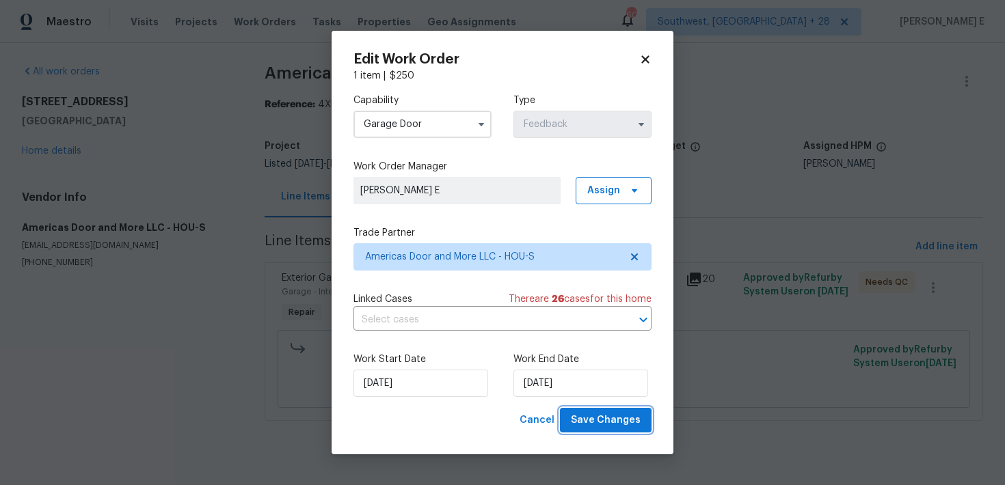
click at [635, 431] on button "Save Changes" at bounding box center [606, 420] width 92 height 25
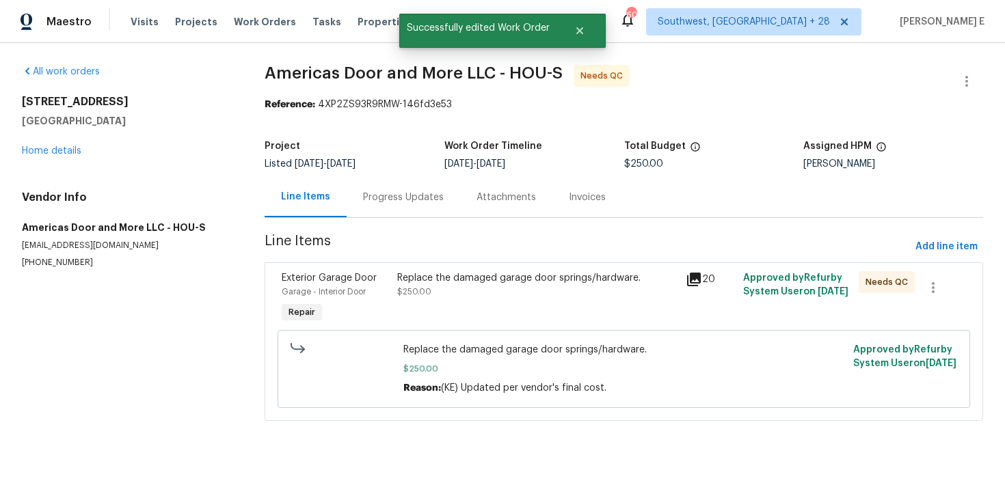
click at [504, 301] on div "Replace the damaged garage door springs/hardware. $250.00" at bounding box center [537, 298] width 288 height 63
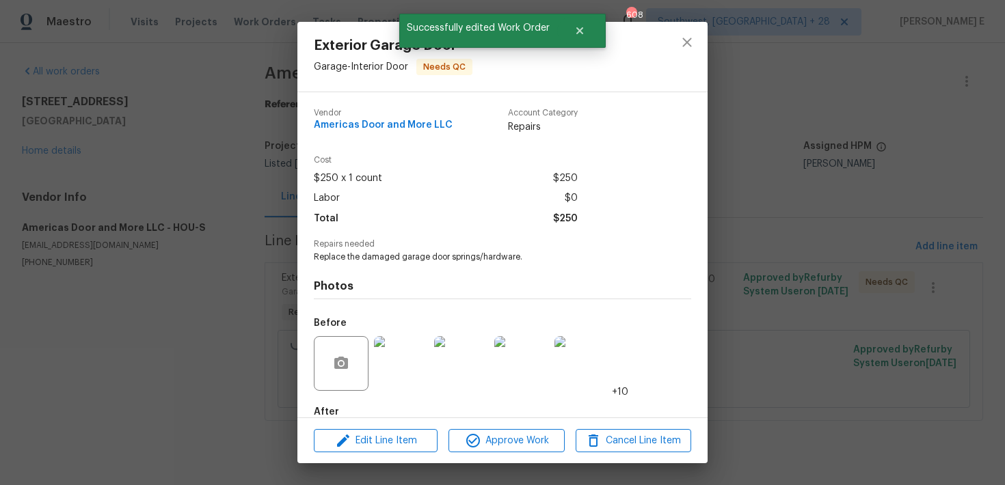
scroll to position [76, 0]
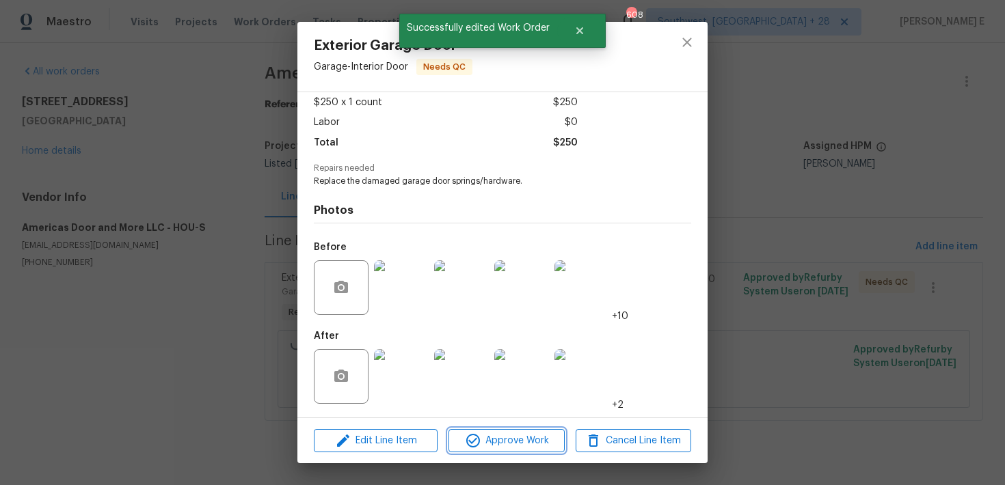
click at [515, 431] on button "Approve Work" at bounding box center [506, 441] width 116 height 24
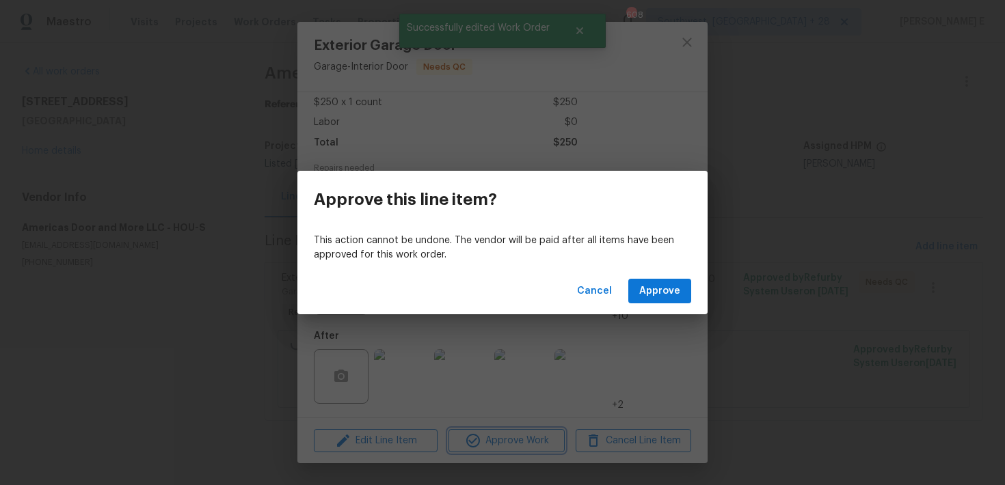
click at [670, 353] on div "Approve this line item? This action cannot be undone. The vendor will be paid a…" at bounding box center [502, 242] width 1005 height 485
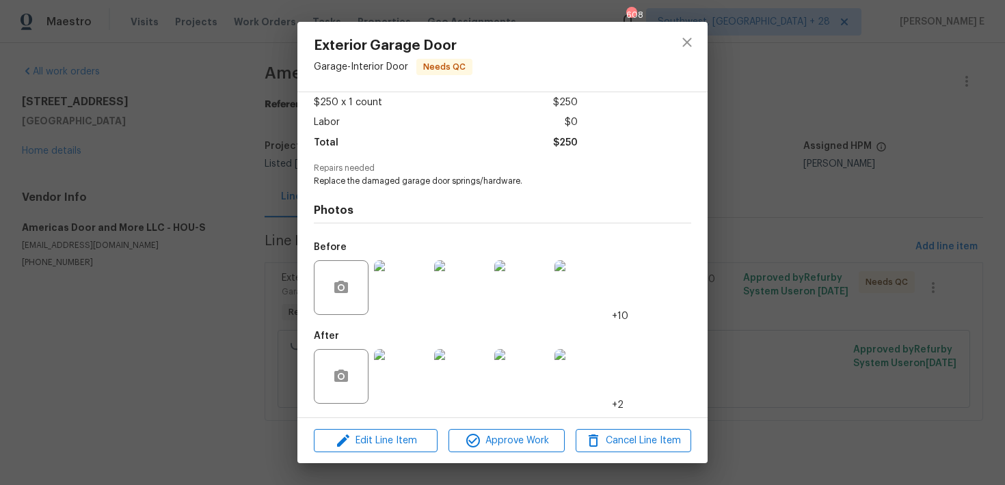
click at [394, 291] on img at bounding box center [401, 287] width 55 height 55
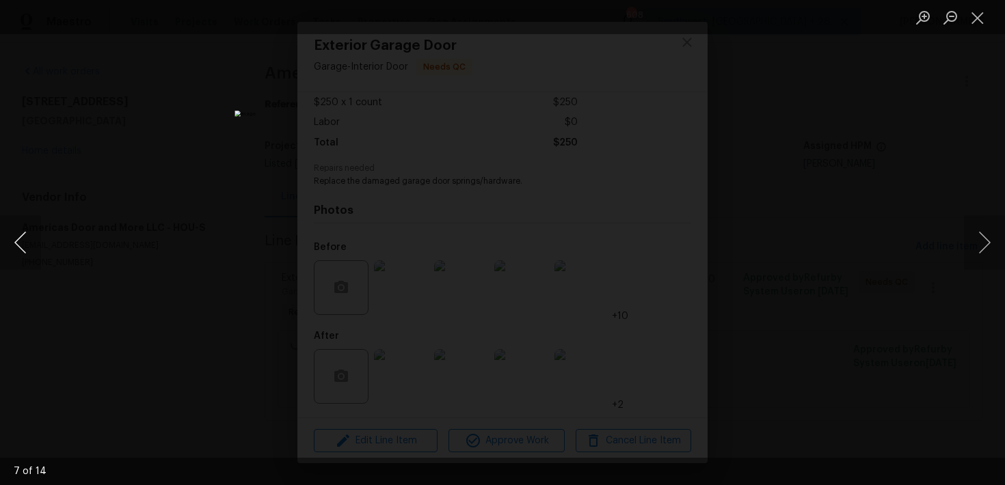
click at [28, 232] on button "Previous image" at bounding box center [20, 242] width 41 height 55
click at [16, 241] on button "Previous image" at bounding box center [20, 242] width 41 height 55
click at [833, 227] on div "Lightbox" at bounding box center [502, 242] width 1005 height 485
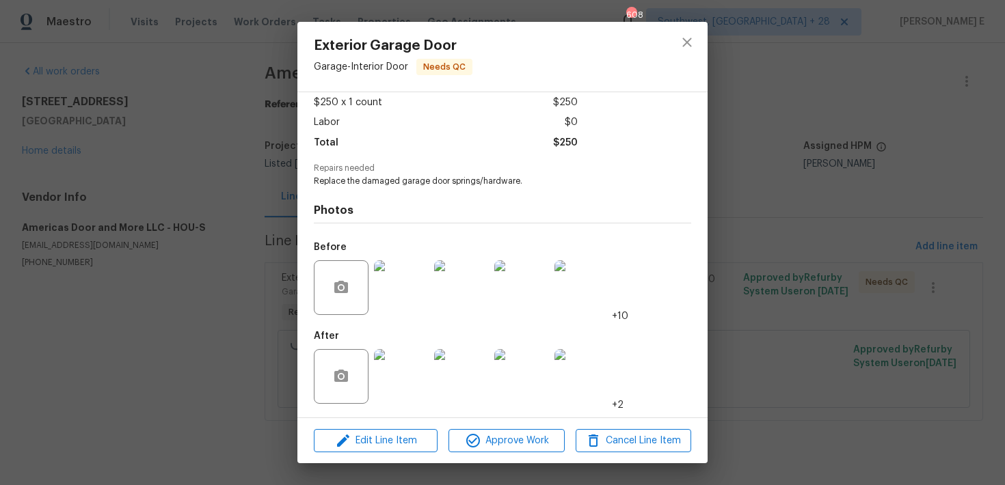
click at [833, 227] on div "Exterior Garage Door Garage - Interior Door Needs QC Vendor Americas Door and M…" at bounding box center [502, 242] width 1005 height 485
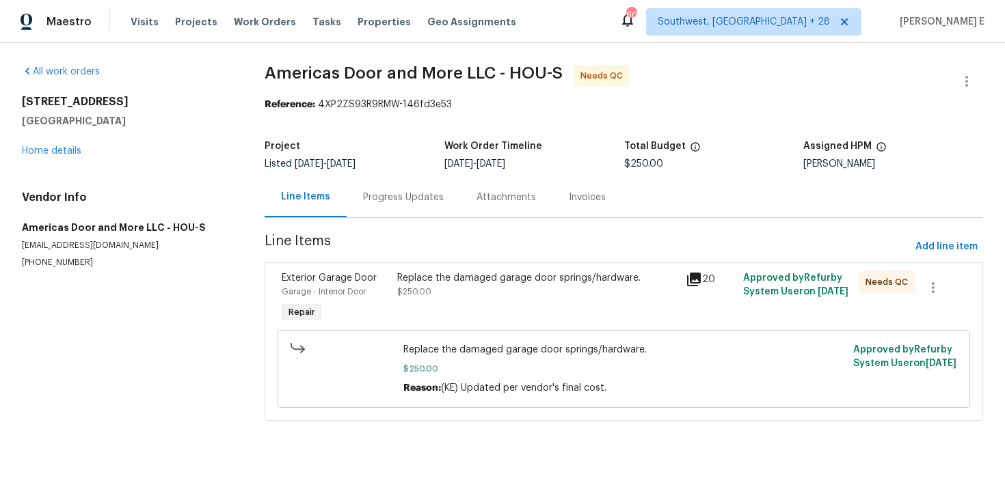
click at [481, 303] on div "Replace the damaged garage door springs/hardware. $250.00" at bounding box center [537, 298] width 288 height 63
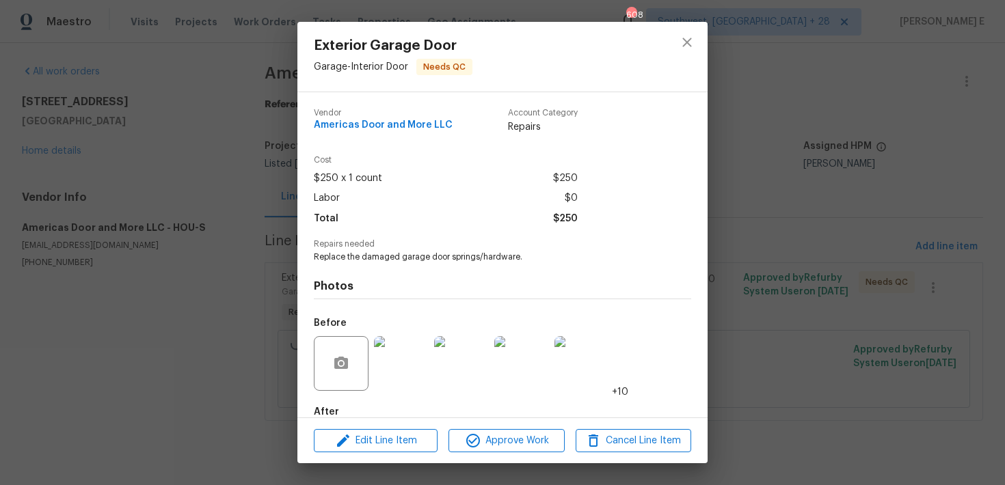
click at [165, 327] on div "Exterior Garage Door Garage - Interior Door Needs QC Vendor Americas Door and M…" at bounding box center [502, 242] width 1005 height 485
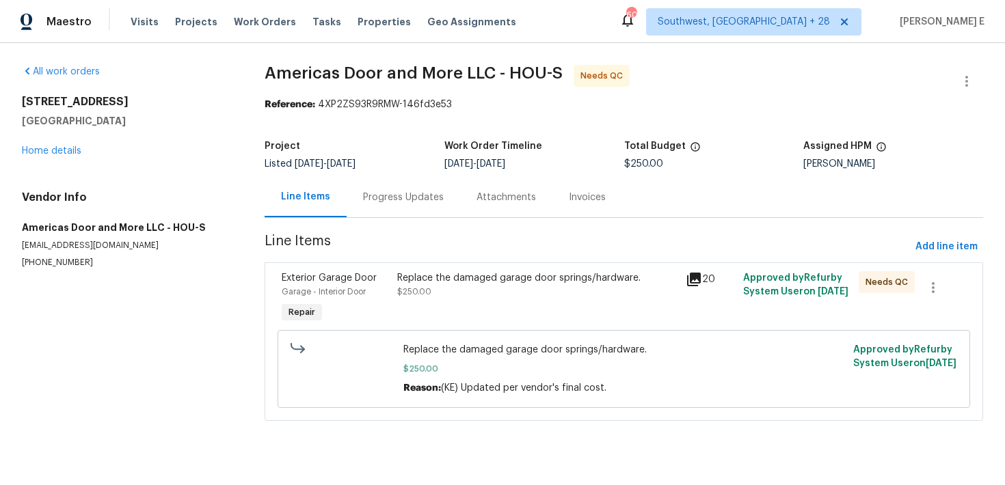
click at [440, 327] on div "Replace the damaged garage door springs/hardware. $250.00 Reason: (KE) Updated …" at bounding box center [624, 369] width 684 height 86
click at [447, 290] on div "Replace the damaged garage door springs/hardware. $250.00" at bounding box center [537, 284] width 280 height 27
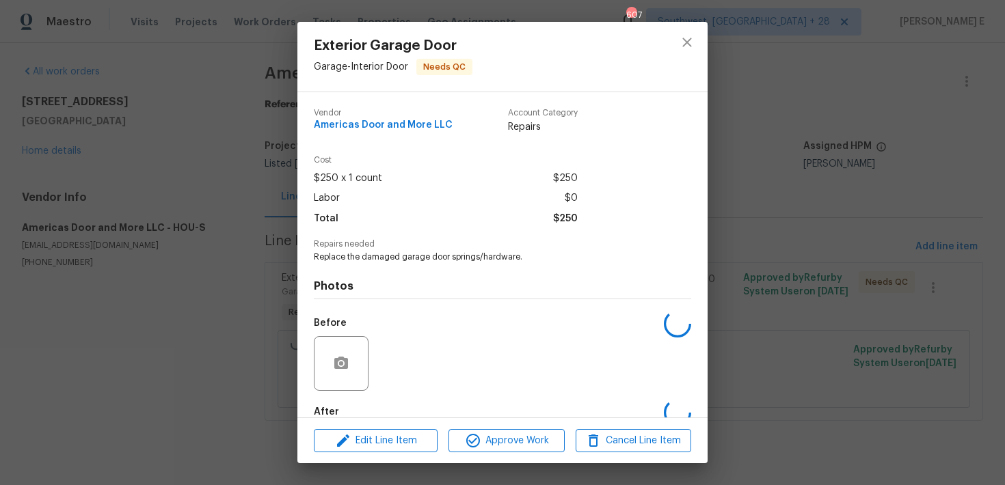
scroll to position [76, 0]
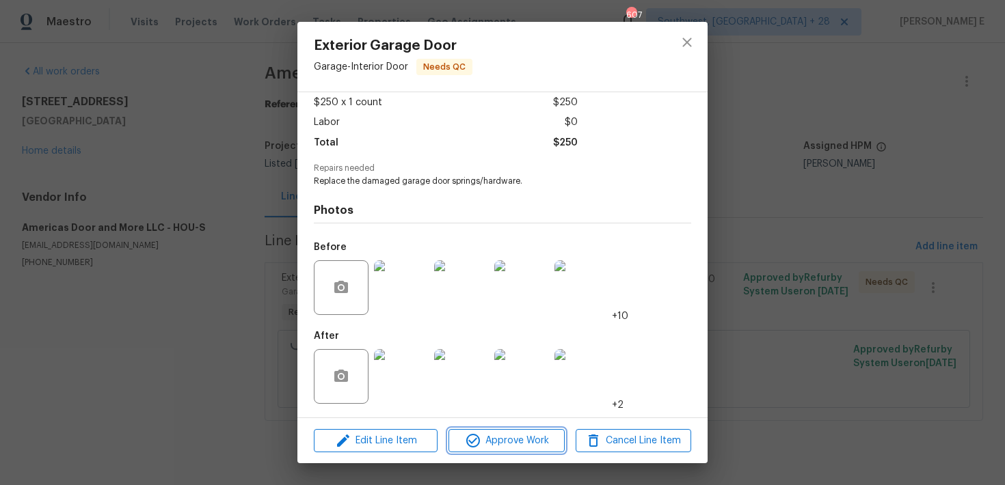
click at [496, 433] on span "Approve Work" at bounding box center [505, 441] width 107 height 17
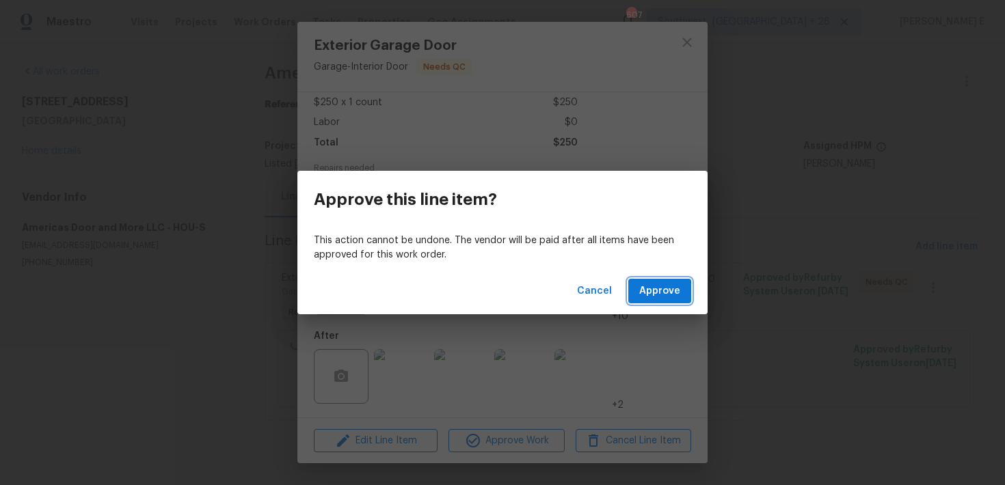
click at [670, 290] on span "Approve" at bounding box center [659, 291] width 41 height 17
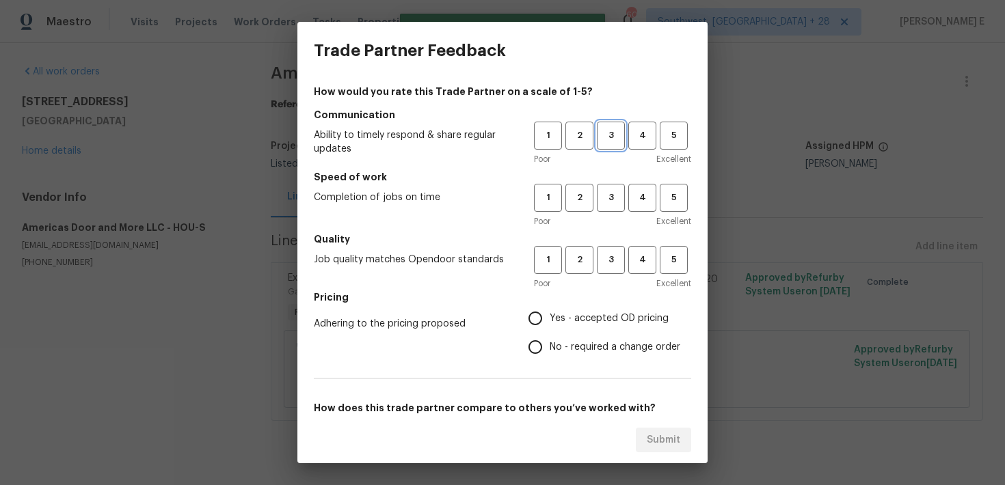
click at [618, 144] on button "3" at bounding box center [611, 136] width 28 height 28
click at [619, 204] on span "3" at bounding box center [610, 198] width 25 height 16
click at [616, 255] on span "3" at bounding box center [610, 260] width 25 height 16
click at [538, 351] on input "No - required a change order" at bounding box center [535, 347] width 29 height 29
radio input "true"
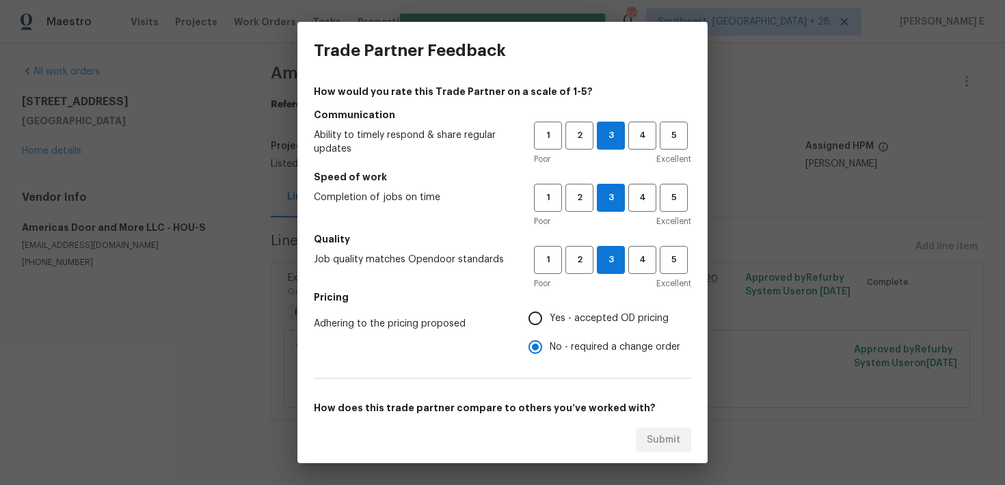
scroll to position [208, 0]
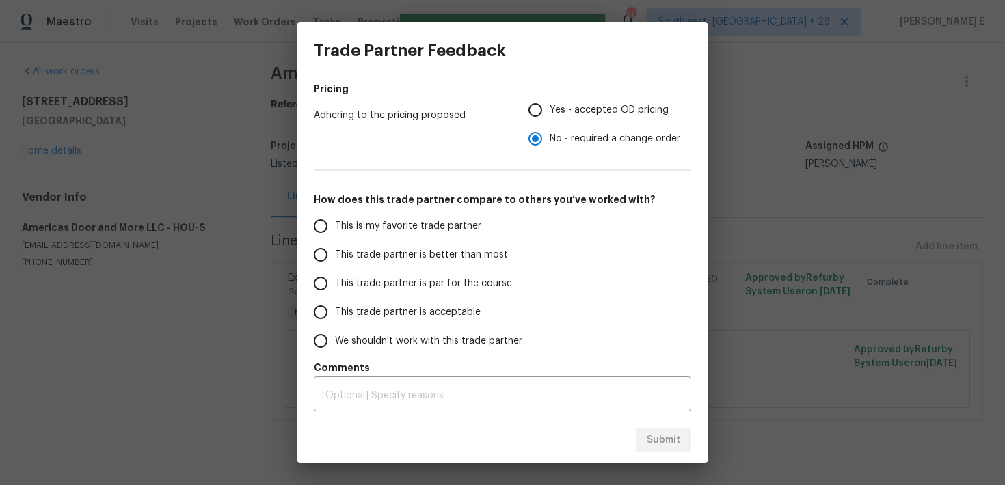
click at [454, 289] on span "This trade partner is par for the course" at bounding box center [423, 284] width 177 height 14
click at [335, 289] on input "This trade partner is par for the course" at bounding box center [320, 283] width 29 height 29
click at [675, 441] on span "Submit" at bounding box center [663, 440] width 33 height 17
radio input "true"
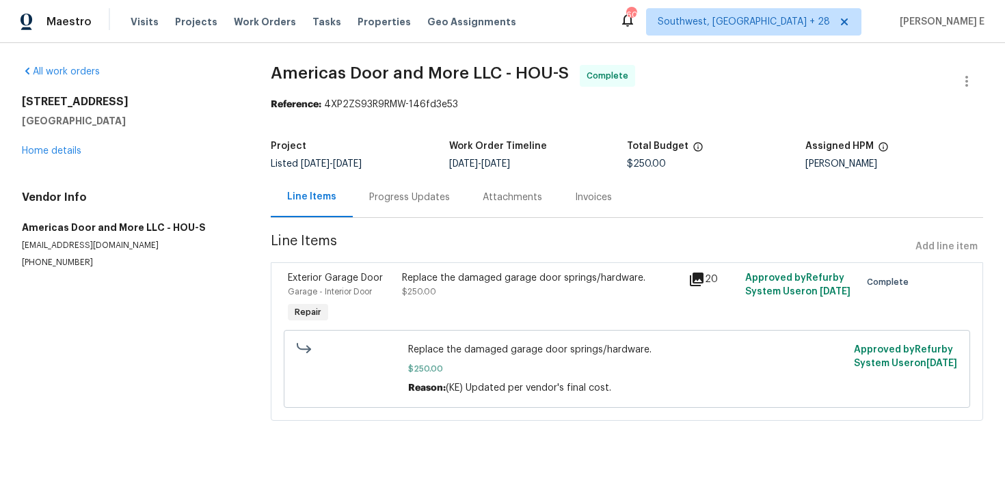
click at [422, 184] on div "Progress Updates" at bounding box center [409, 197] width 113 height 40
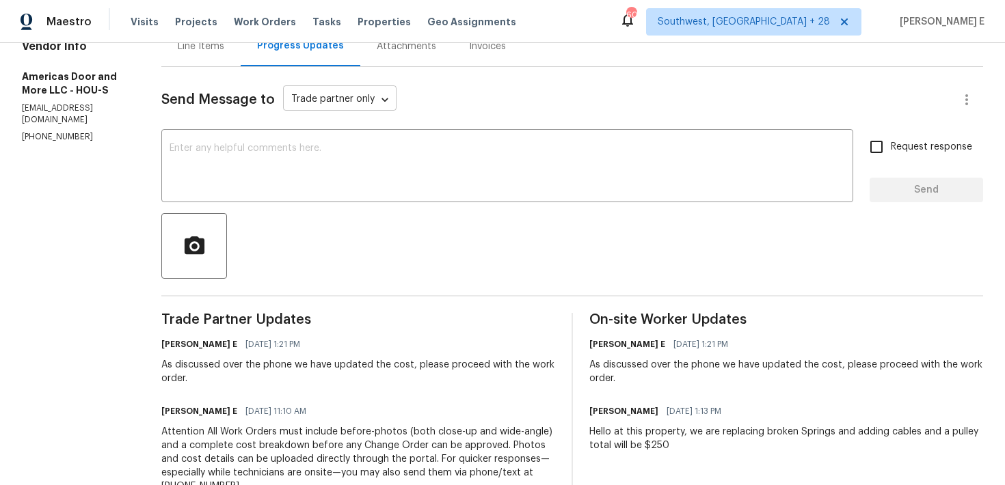
scroll to position [152, 0]
click at [433, 193] on div "x ​" at bounding box center [507, 167] width 692 height 70
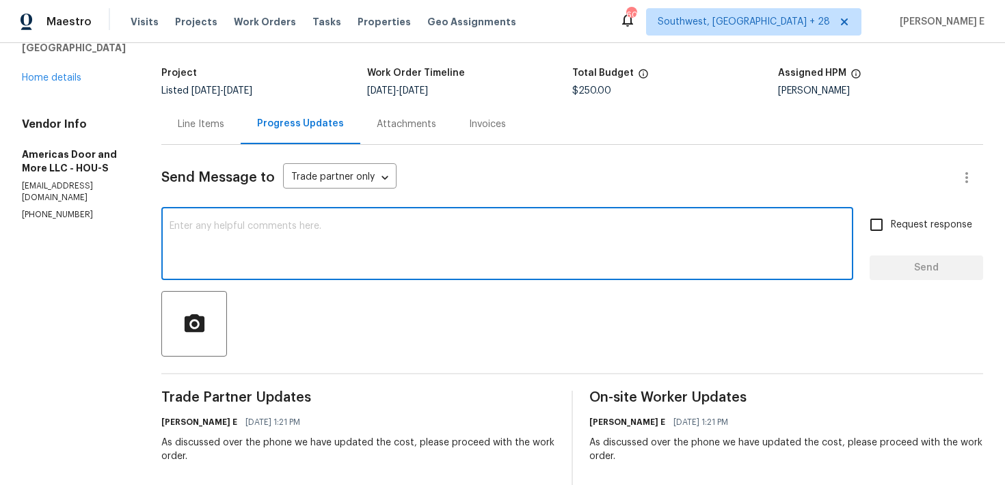
scroll to position [70, 0]
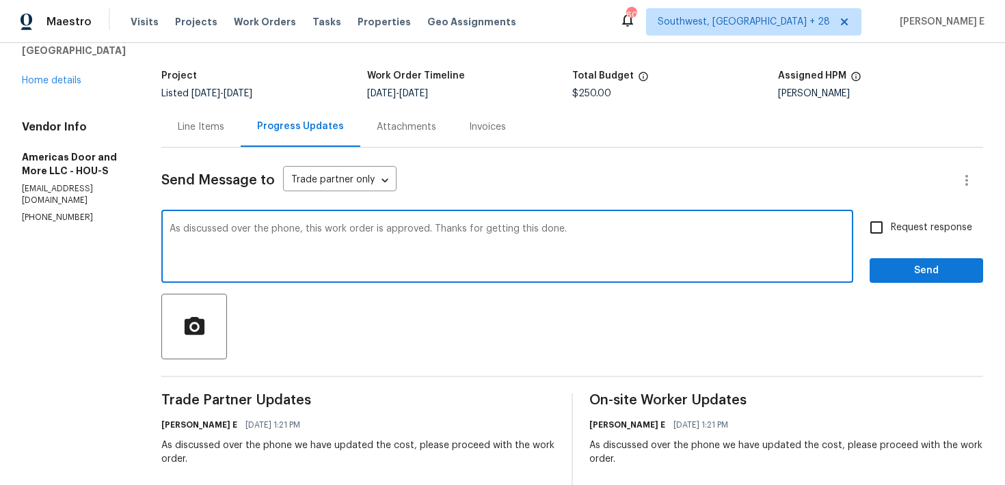
type textarea "As discussed over the phone, this work order is approved. Thanks for getting th…"
click at [872, 231] on input "Request response" at bounding box center [876, 227] width 29 height 29
checkbox input "true"
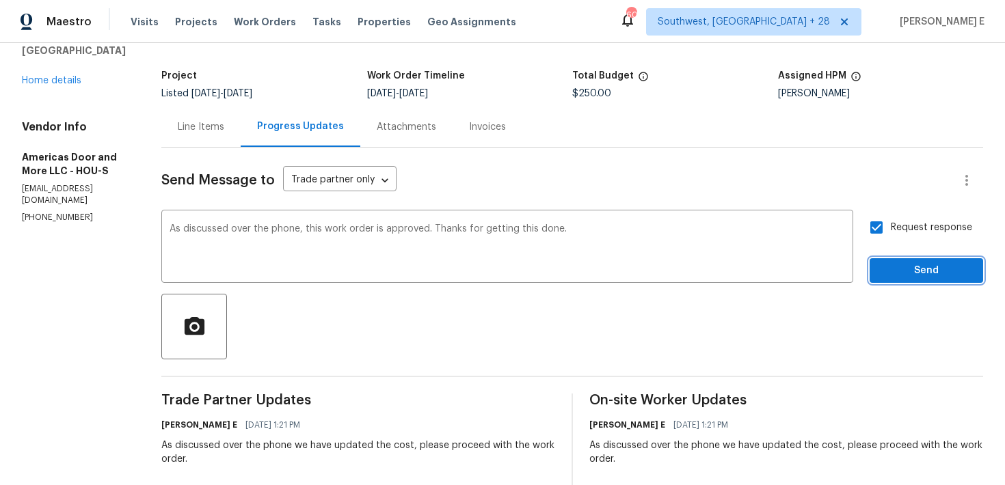
click at [893, 260] on button "Send" at bounding box center [925, 270] width 113 height 25
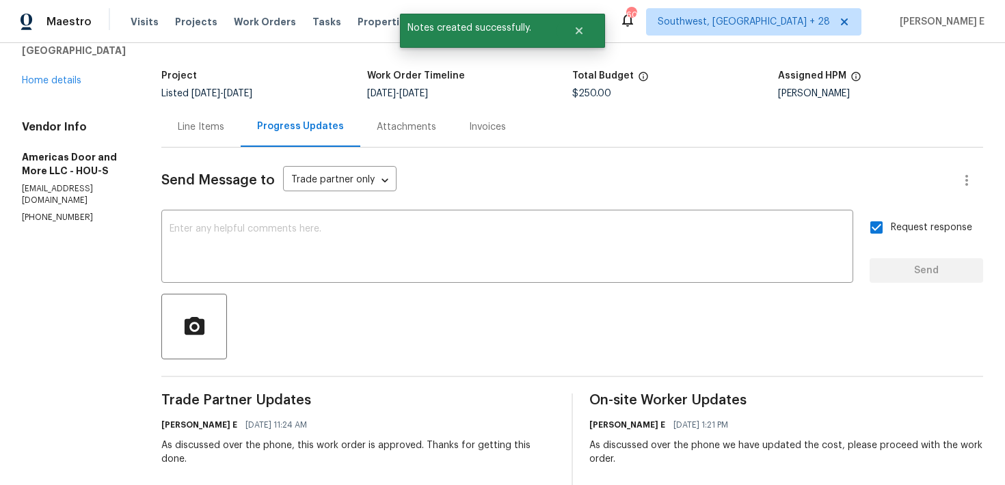
scroll to position [0, 0]
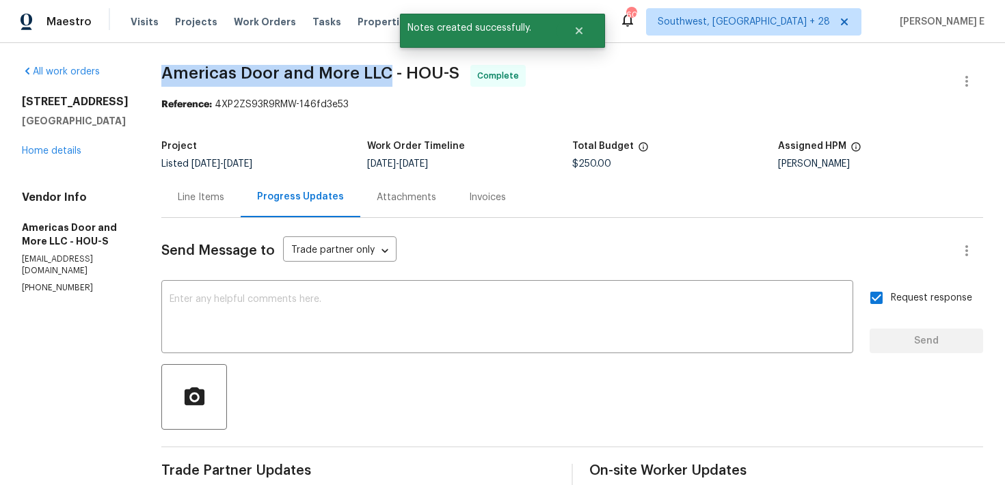
drag, startPoint x: 163, startPoint y: 78, endPoint x: 391, endPoint y: 76, distance: 228.3
click at [391, 76] on div "All work orders 8611 Deep Valley Dr Houston, TX 77044 Home details Vendor Info …" at bounding box center [502, 450] width 1005 height 815
copy span "Americas Door and More LLC"
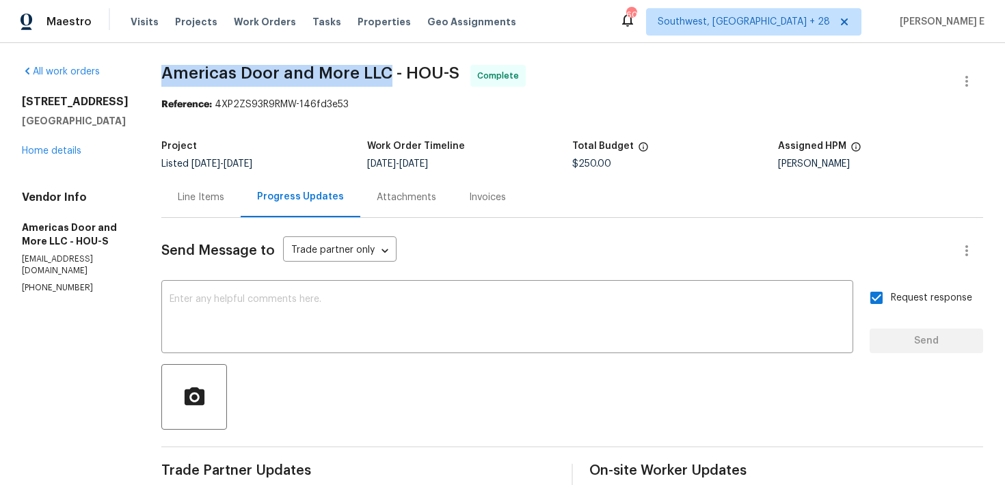
click at [78, 143] on div "8611 Deep Valley Dr Houston, TX 77044 Home details" at bounding box center [75, 126] width 107 height 63
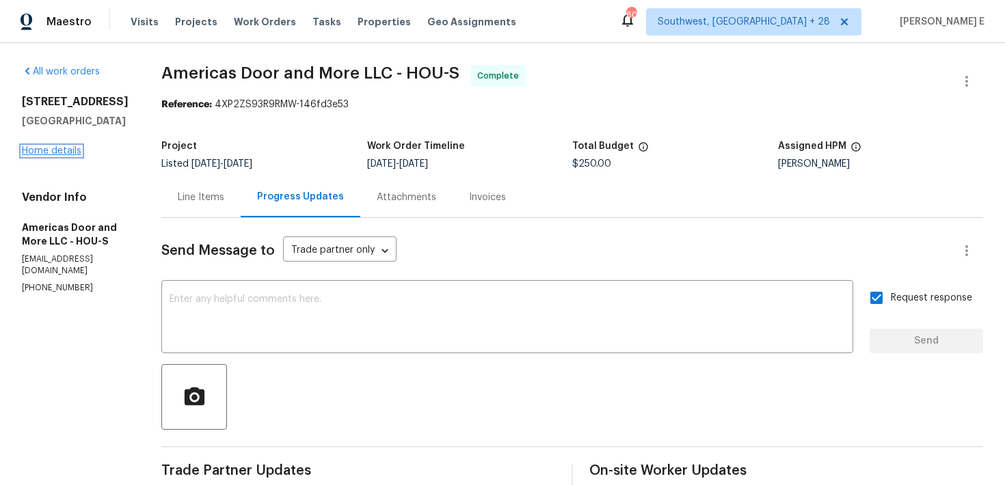
click at [65, 150] on link "Home details" at bounding box center [51, 151] width 59 height 10
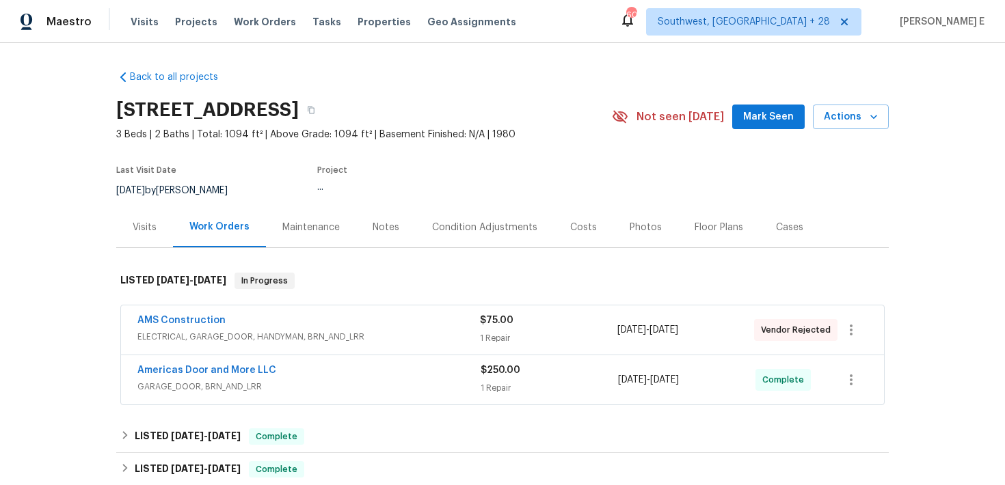
scroll to position [26, 0]
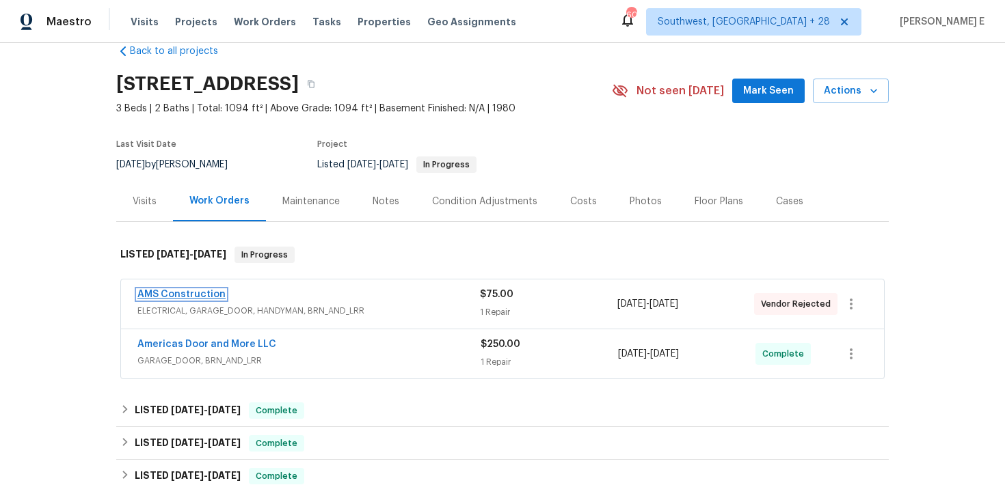
click at [204, 291] on link "AMS Construction" at bounding box center [181, 295] width 88 height 10
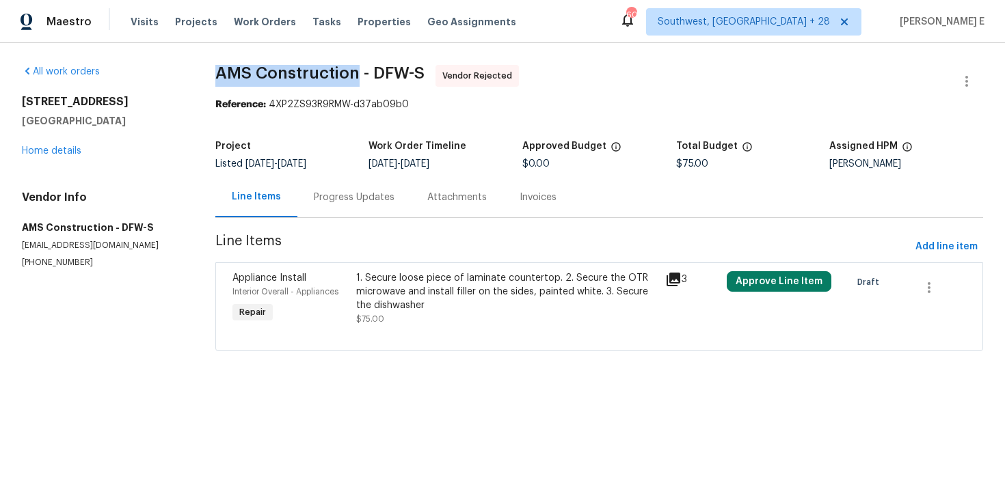
drag, startPoint x: 214, startPoint y: 74, endPoint x: 361, endPoint y: 76, distance: 147.0
click at [361, 76] on div "All work orders 8611 Deep Valley Dr Houston, TX 77044 Home details Vendor Info …" at bounding box center [502, 216] width 1005 height 347
copy span "AMS Construction"
click at [367, 213] on div "Progress Updates" at bounding box center [353, 197] width 113 height 40
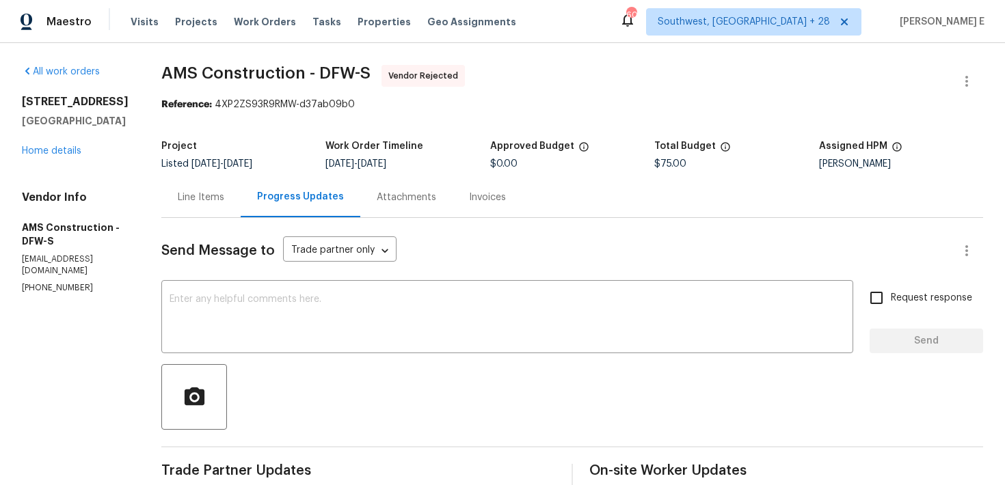
scroll to position [225, 0]
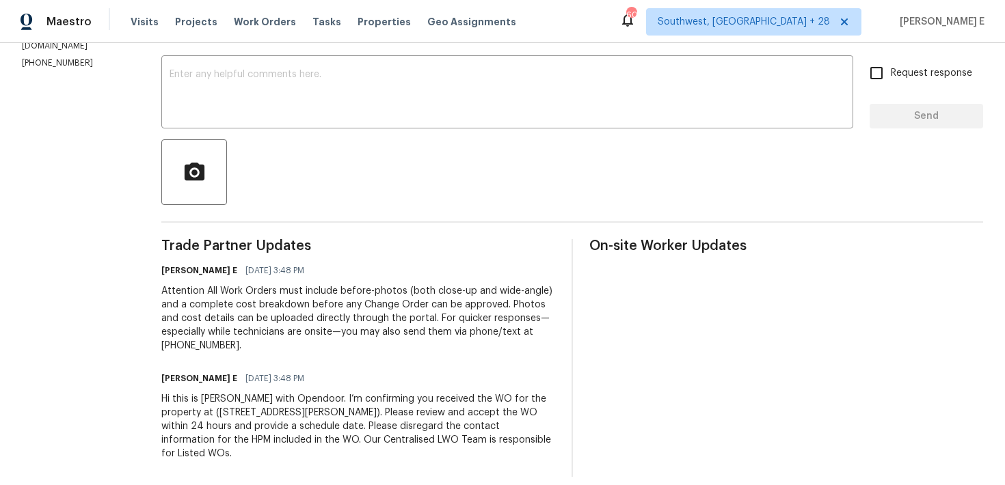
click at [222, 428] on div "Hi this is Keerthana with Opendoor. I’m confirming you received the WO for the …" at bounding box center [358, 426] width 394 height 68
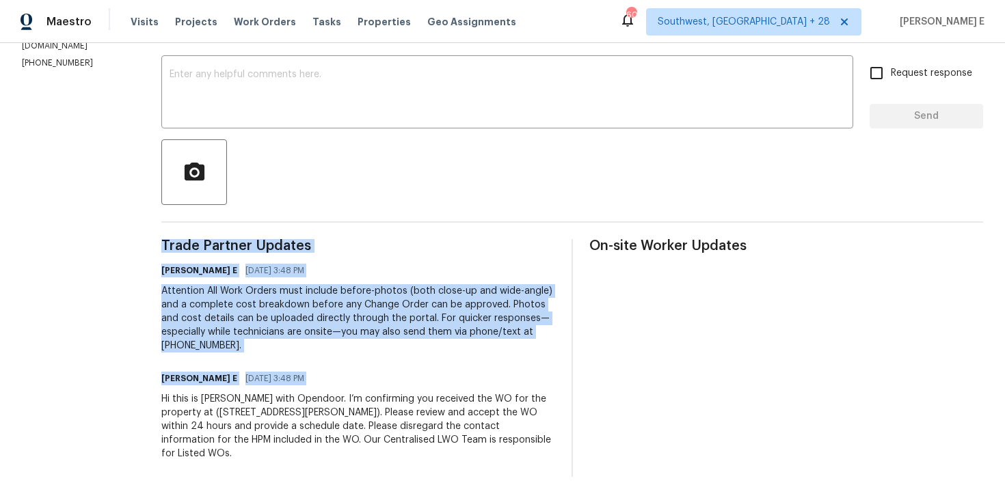
copy div "Trade Partner Updates Keerthana E 10/01/2025 3:48 PM Attention All Work Orders …"
click at [405, 312] on div "Attention All Work Orders must include before-photos (both close-up and wide-an…" at bounding box center [358, 318] width 394 height 68
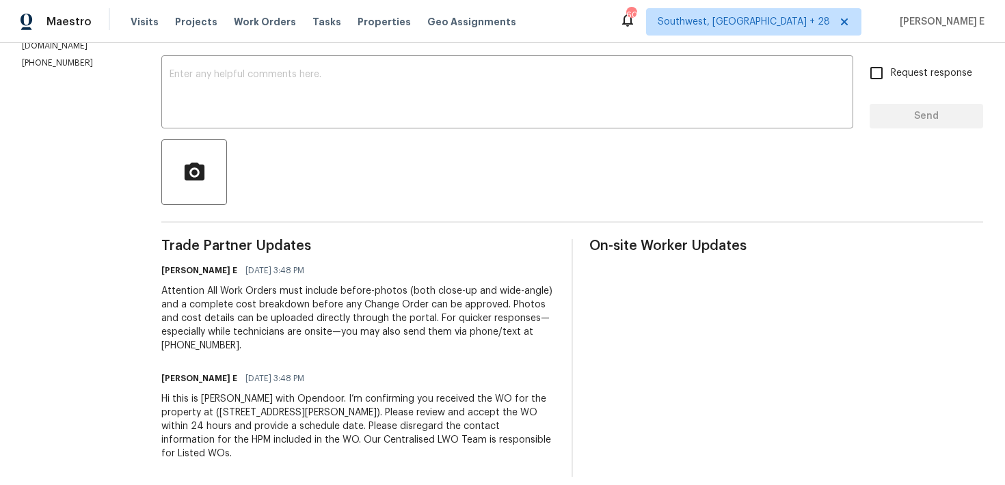
click at [405, 312] on div "Attention All Work Orders must include before-photos (both close-up and wide-an…" at bounding box center [358, 318] width 394 height 68
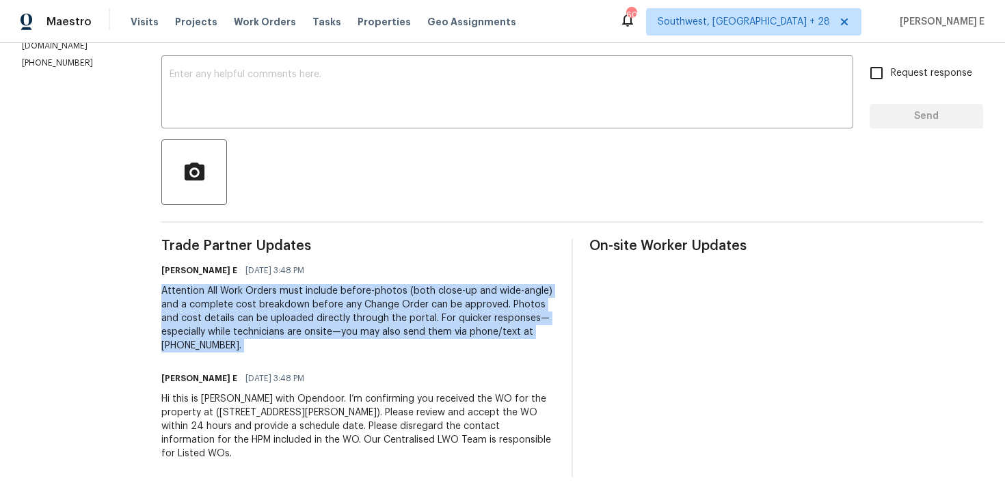
copy div "Attention All Work Orders must include before-photos (both close-up and wide-an…"
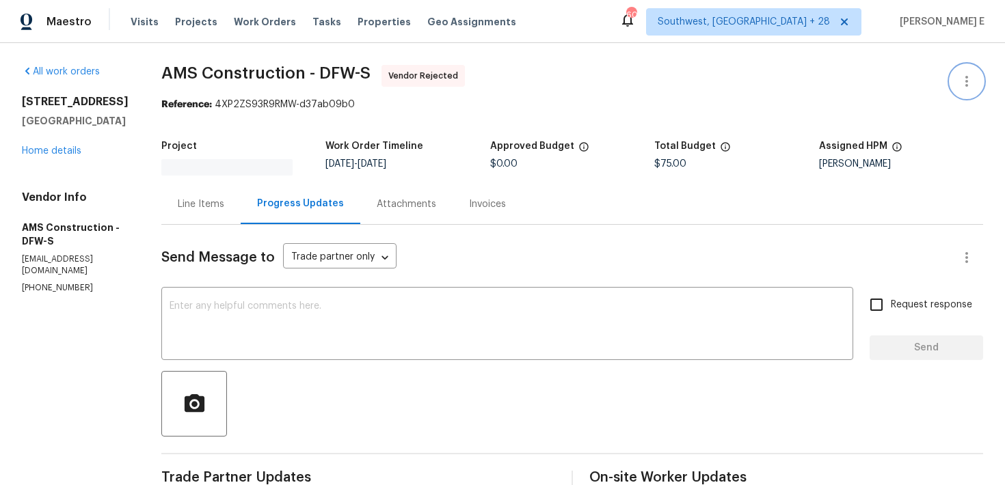
click at [966, 88] on icon "button" at bounding box center [966, 81] width 16 height 16
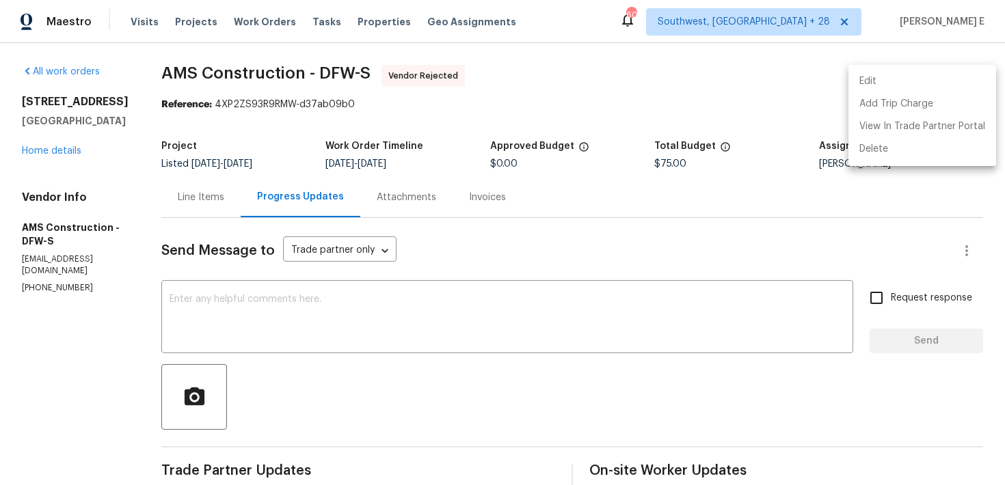
click at [863, 78] on li "Edit" at bounding box center [922, 81] width 148 height 23
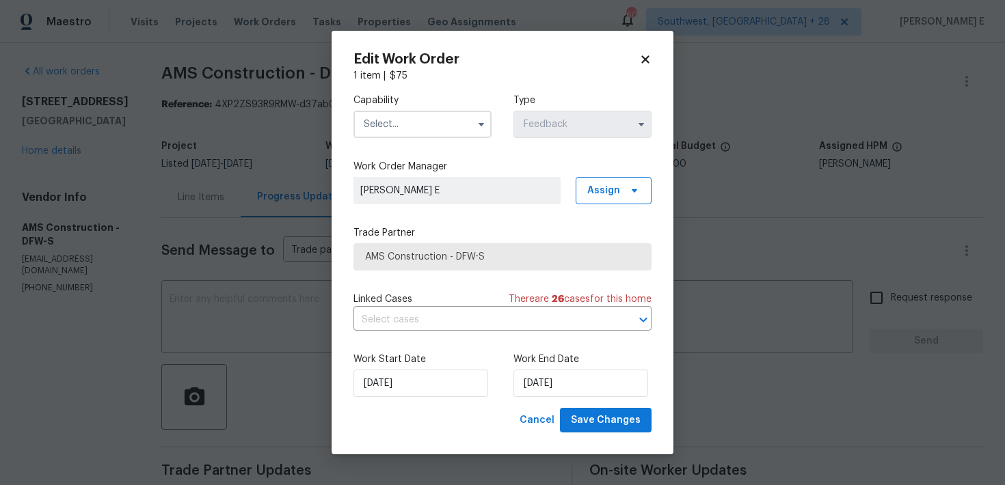
click at [493, 122] on div "Capability Type Feedback" at bounding box center [502, 116] width 298 height 66
click at [478, 127] on icon "button" at bounding box center [481, 124] width 11 height 11
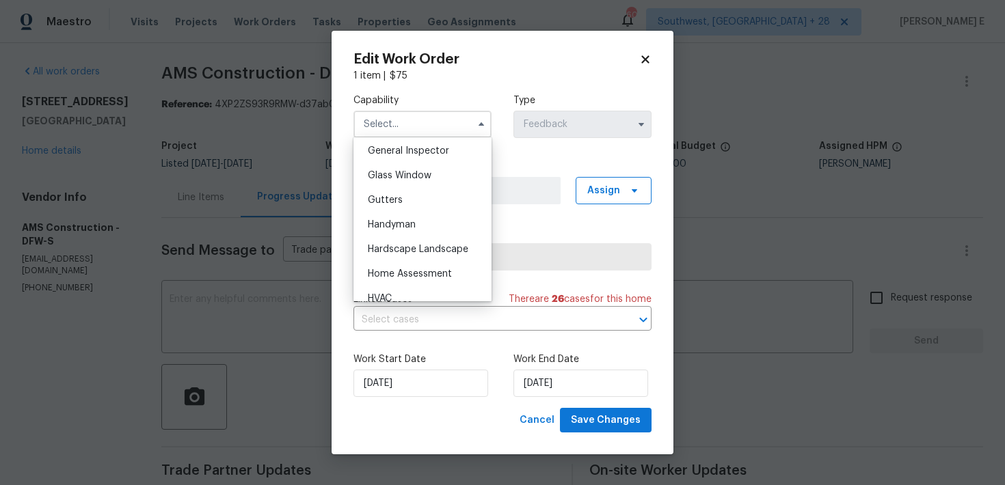
scroll to position [682, 0]
click at [422, 215] on div "Handyman" at bounding box center [422, 223] width 131 height 25
type input "Handyman"
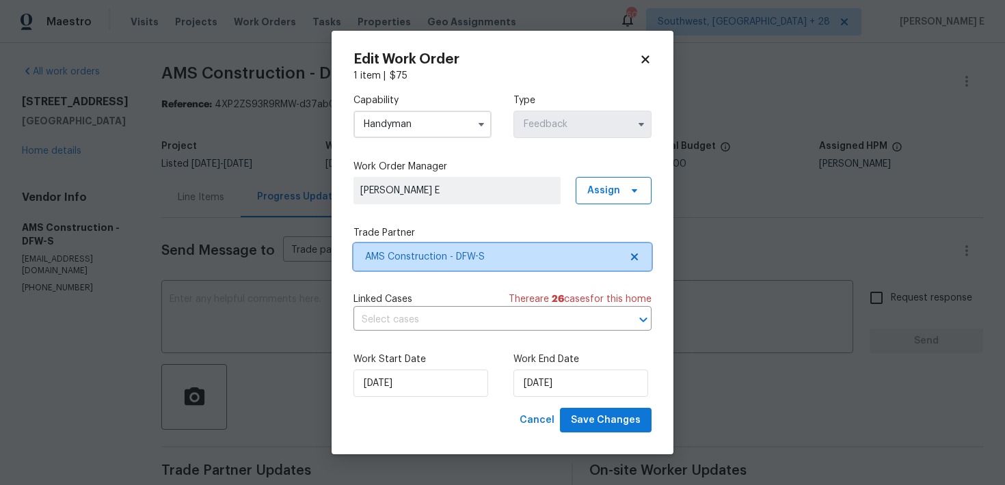
click at [417, 250] on span "AMS Construction - DFW-S" at bounding box center [492, 257] width 255 height 14
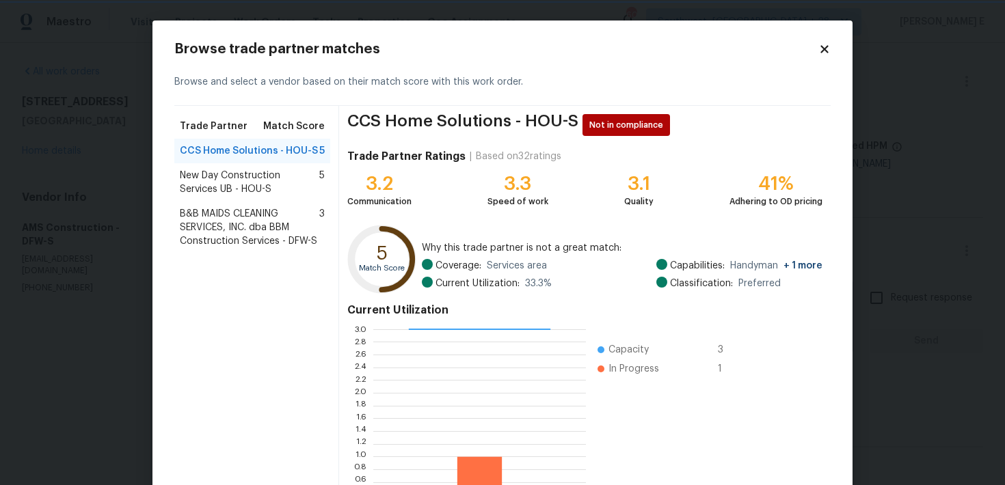
scroll to position [12, 0]
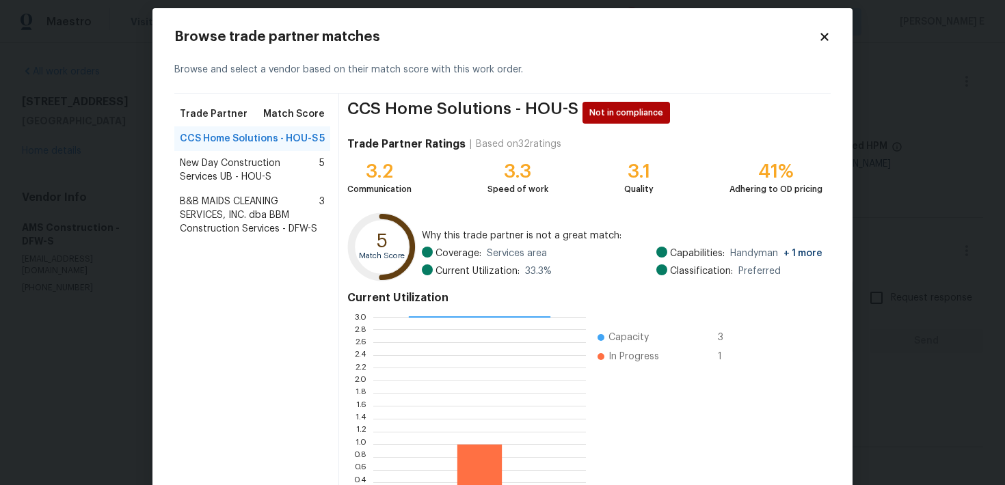
click at [290, 221] on span "B&B MAIDS CLEANING SERVICES, INC. dba BBM Construction Services - DFW-S" at bounding box center [249, 215] width 139 height 41
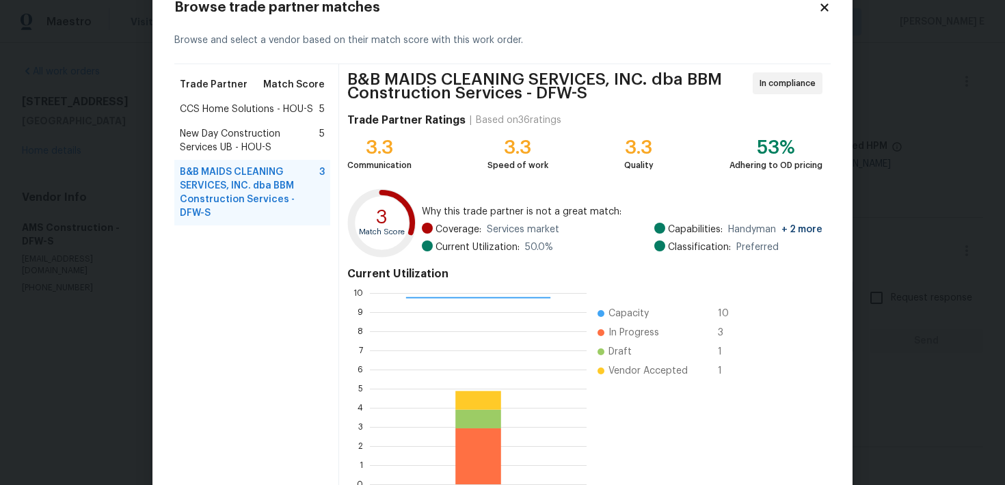
scroll to position [123, 0]
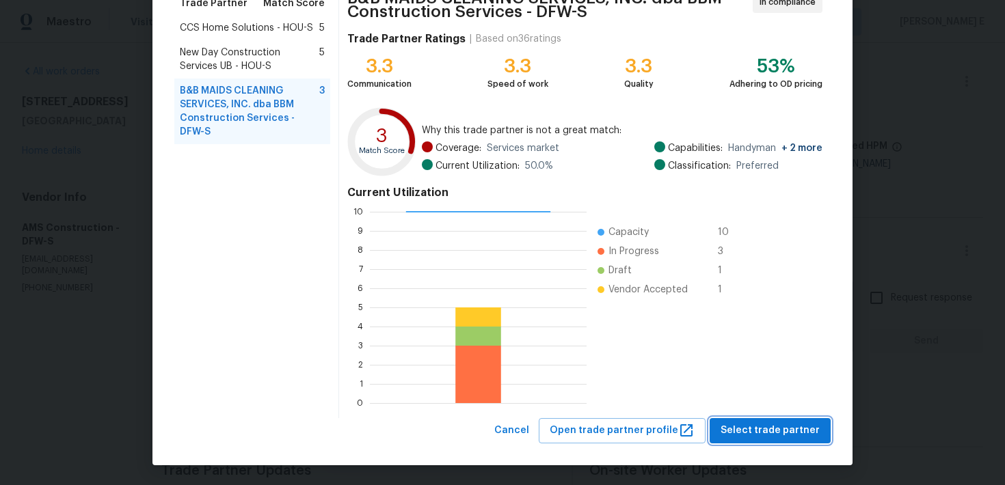
click at [768, 435] on span "Select trade partner" at bounding box center [769, 430] width 99 height 17
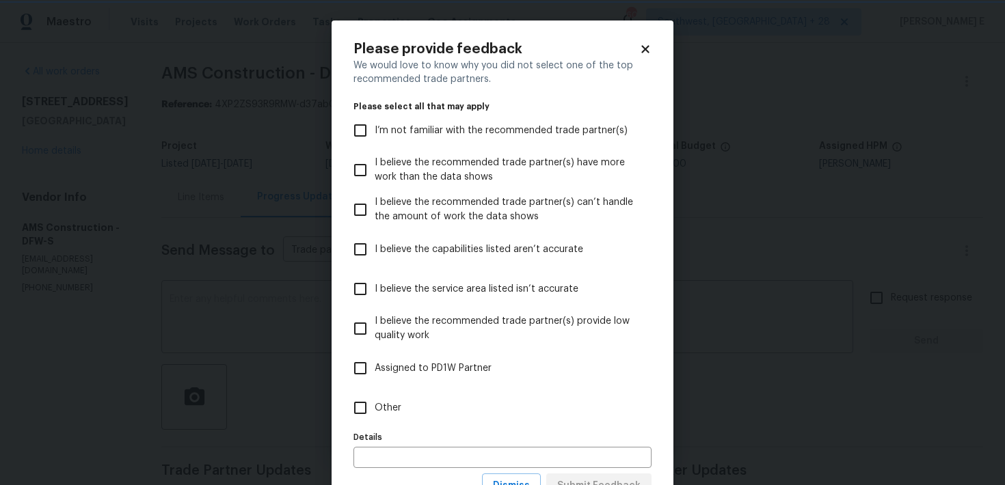
scroll to position [0, 0]
click at [455, 427] on label "Other" at bounding box center [493, 408] width 295 height 40
click at [375, 422] on input "Other" at bounding box center [360, 408] width 29 height 29
checkbox input "true"
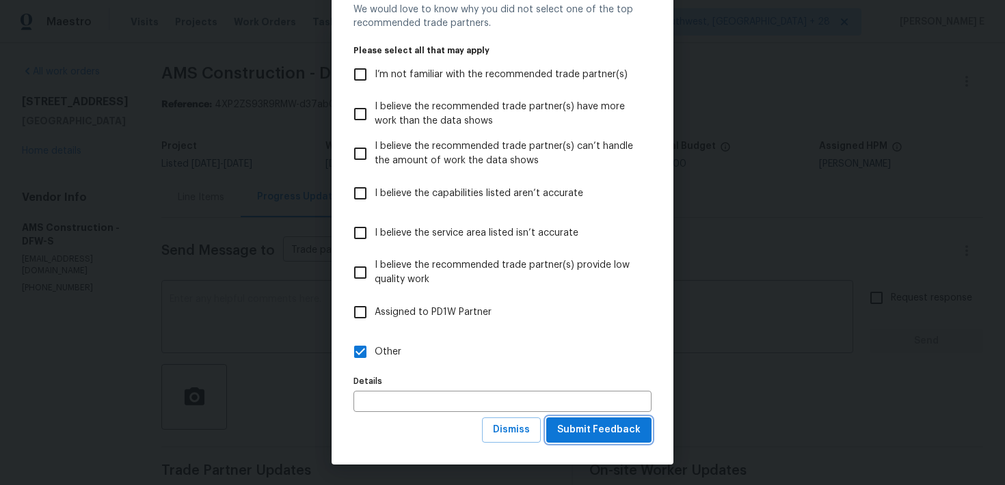
click at [554, 430] on button "Submit Feedback" at bounding box center [598, 430] width 105 height 25
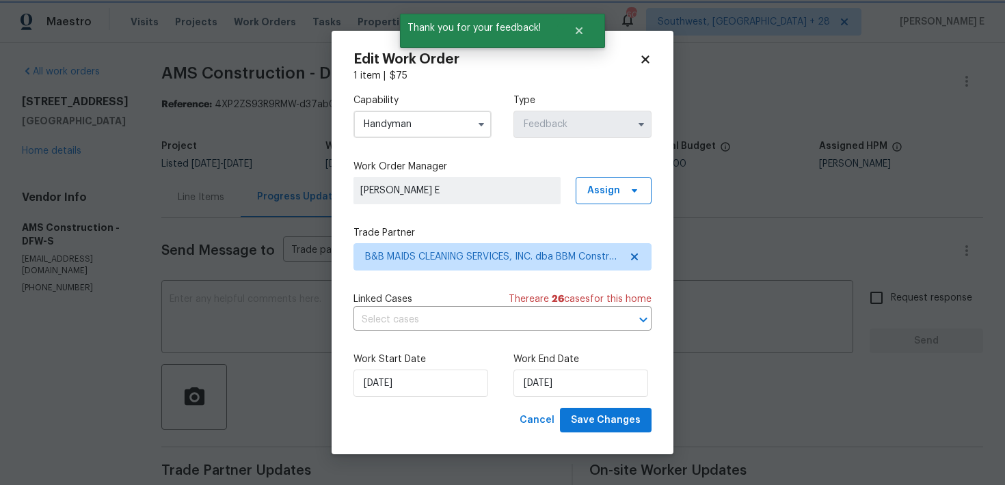
scroll to position [0, 0]
click at [536, 388] on input "[DATE]" at bounding box center [580, 383] width 135 height 27
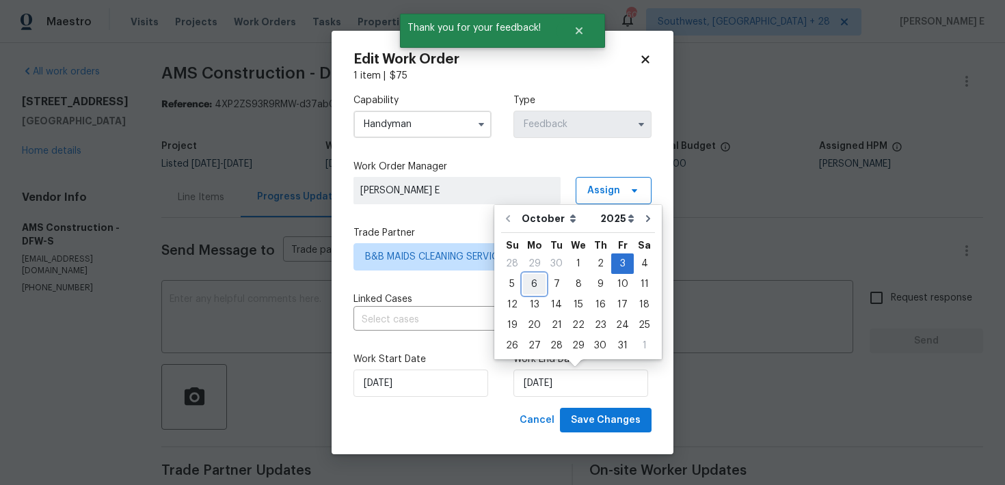
click at [529, 286] on div "6" at bounding box center [534, 284] width 23 height 19
type input "06/10/2025"
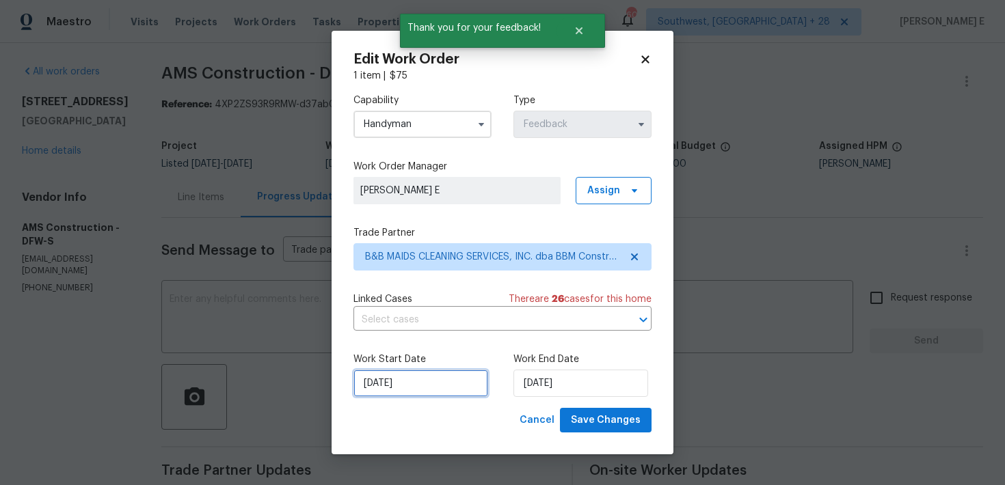
click at [428, 376] on input "[DATE]" at bounding box center [420, 383] width 135 height 27
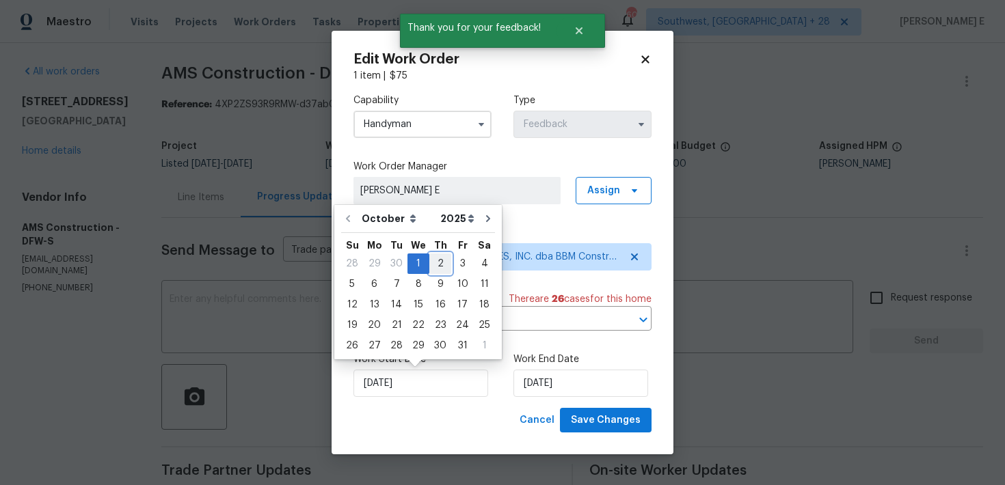
click at [433, 262] on div "2" at bounding box center [440, 263] width 22 height 19
type input "02/10/2025"
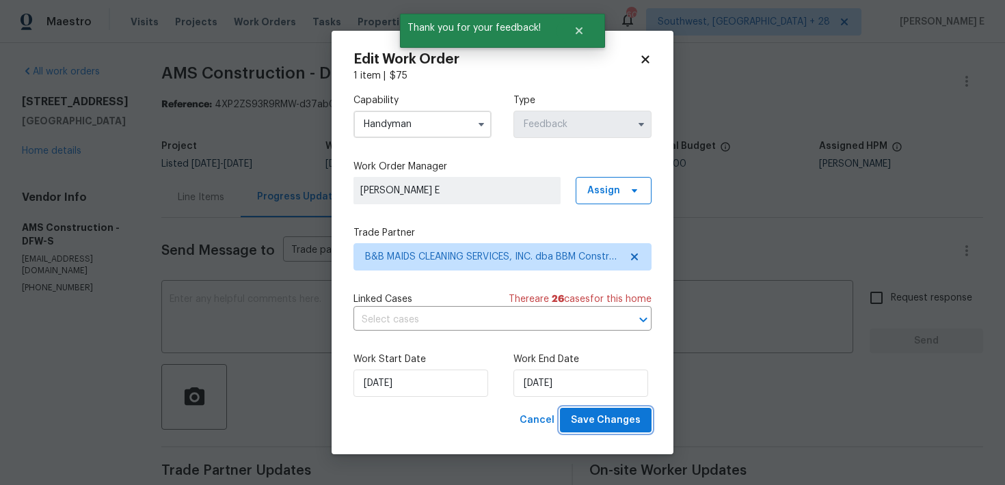
click at [600, 416] on span "Save Changes" at bounding box center [606, 420] width 70 height 17
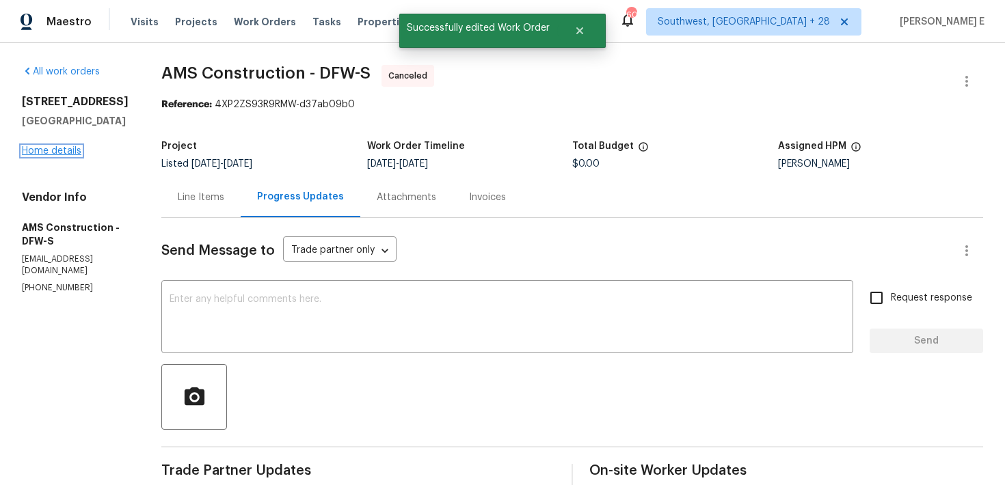
click at [76, 156] on link "Home details" at bounding box center [51, 151] width 59 height 10
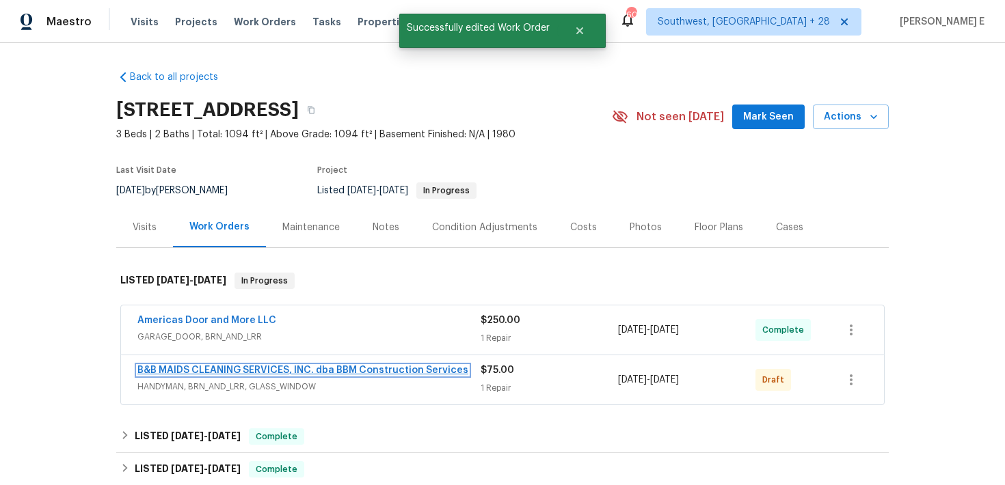
click at [224, 367] on link "B&B MAIDS CLEANING SERVICES, INC. dba BBM Construction Services" at bounding box center [302, 371] width 331 height 10
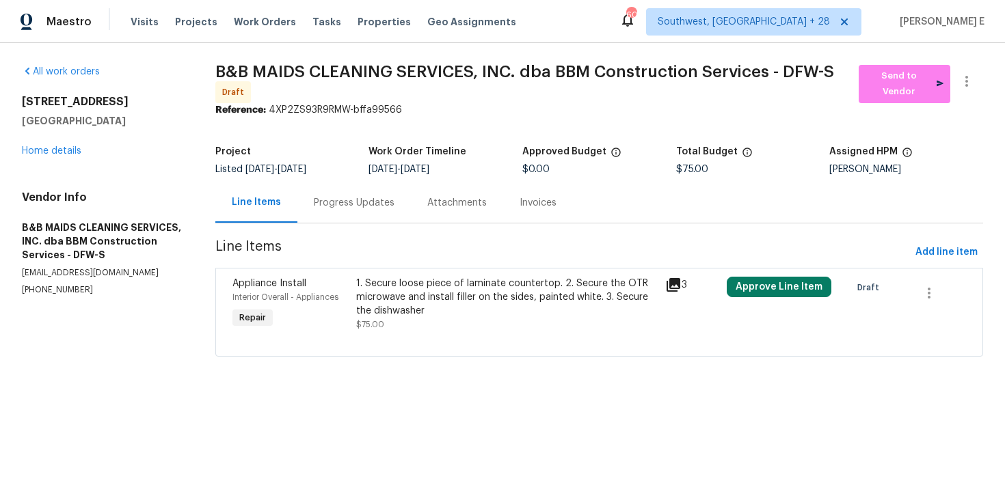
click at [468, 264] on span "Line Items" at bounding box center [562, 252] width 694 height 25
click at [441, 298] on div "1. Secure loose piece of laminate countertop. 2. Secure the OTR microwave and i…" at bounding box center [506, 297] width 301 height 41
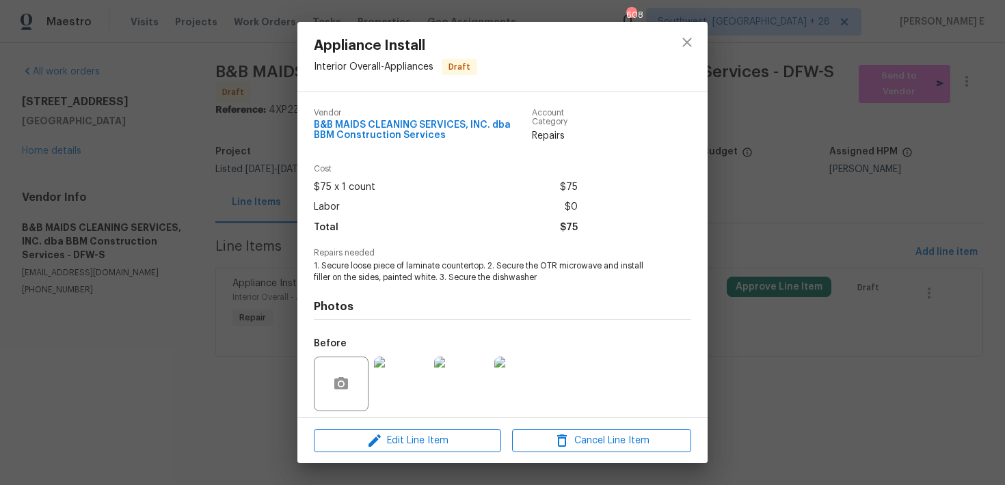
click at [388, 455] on div "Edit Line Item Cancel Line Item" at bounding box center [502, 441] width 410 height 46
click at [403, 442] on span "Edit Line Item" at bounding box center [407, 441] width 179 height 17
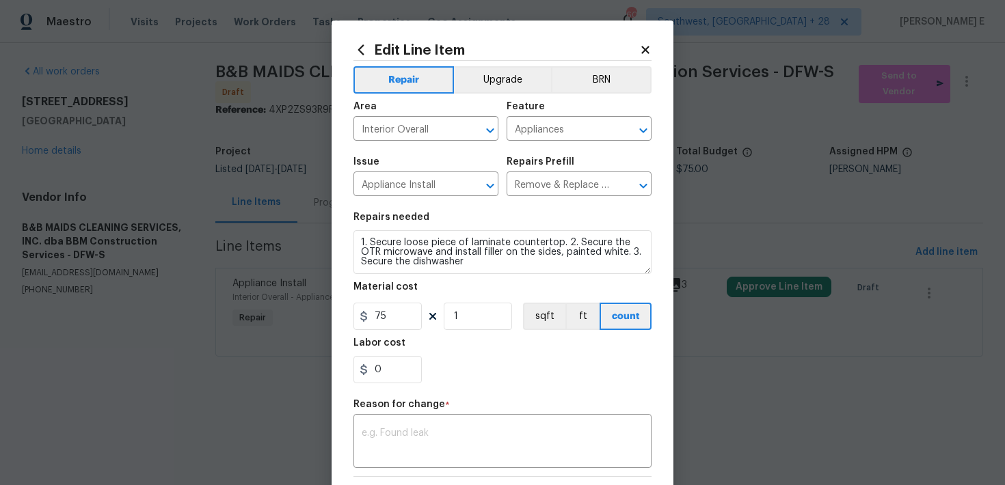
click at [416, 412] on div "Reason for change *" at bounding box center [502, 409] width 298 height 18
click at [400, 433] on textarea at bounding box center [503, 443] width 282 height 29
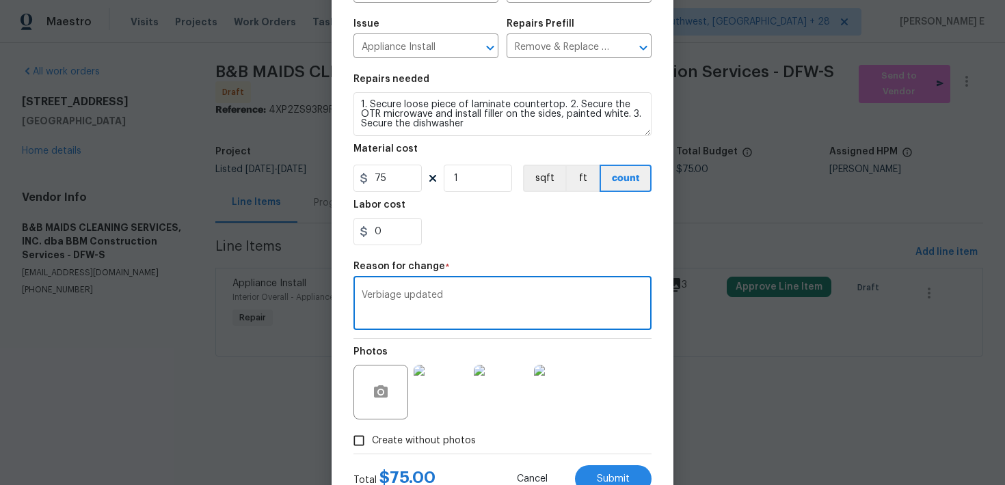
scroll to position [189, 0]
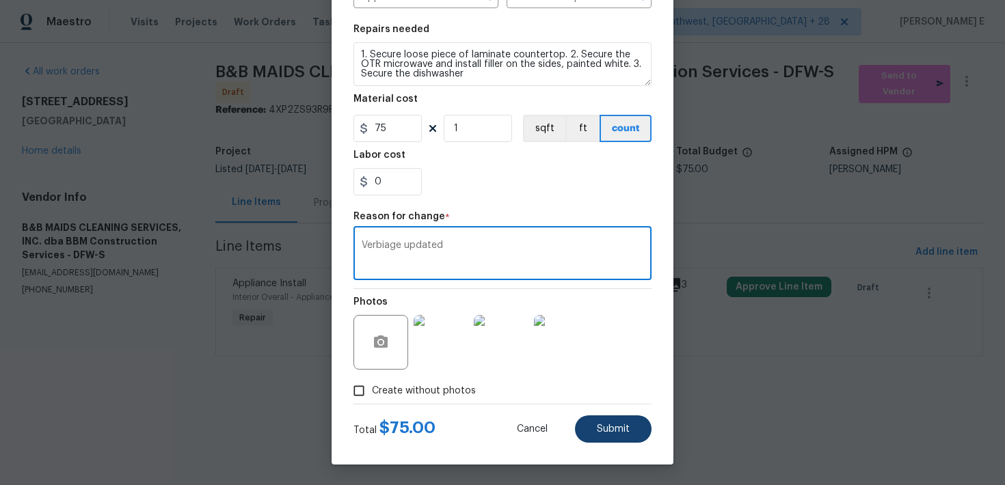
type textarea "Verbiage updated"
click at [606, 439] on button "Submit" at bounding box center [613, 429] width 77 height 27
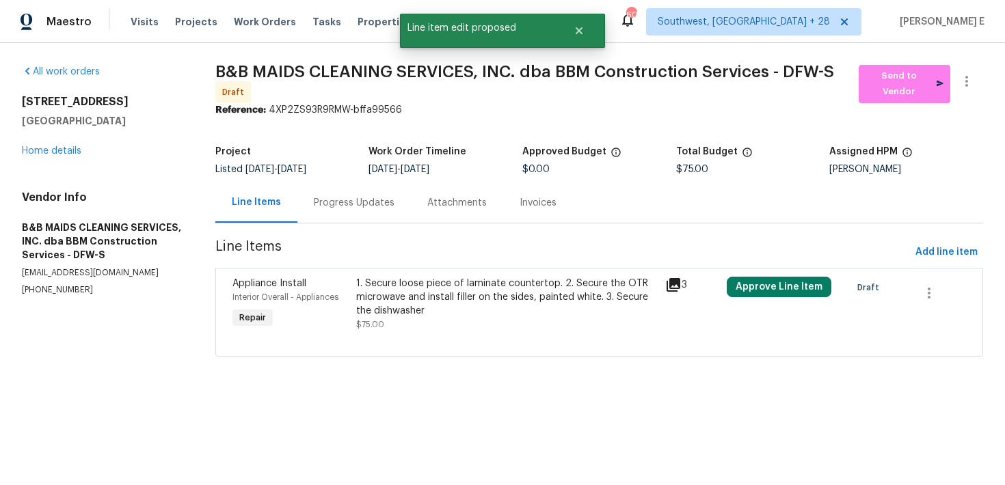
scroll to position [0, 0]
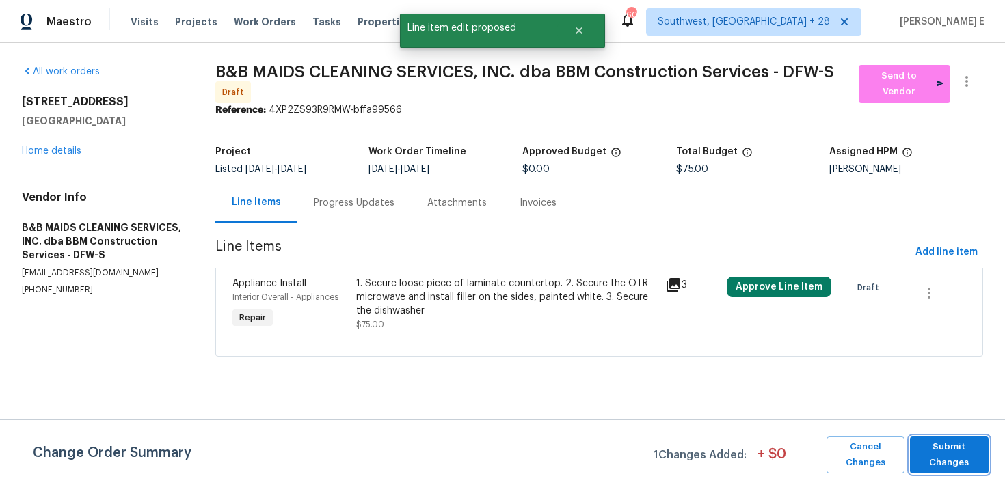
click at [944, 448] on span "Submit Changes" at bounding box center [949, 454] width 65 height 31
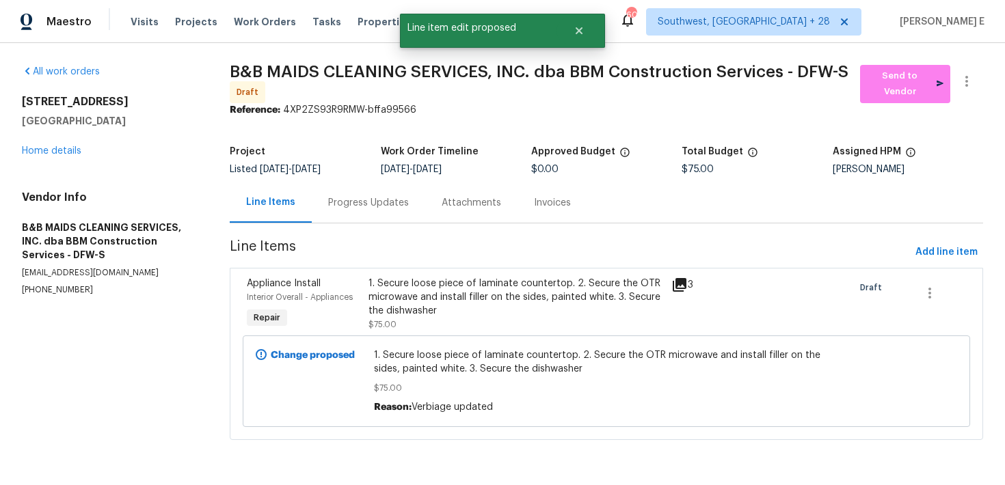
click at [368, 221] on div "Progress Updates" at bounding box center [368, 202] width 113 height 40
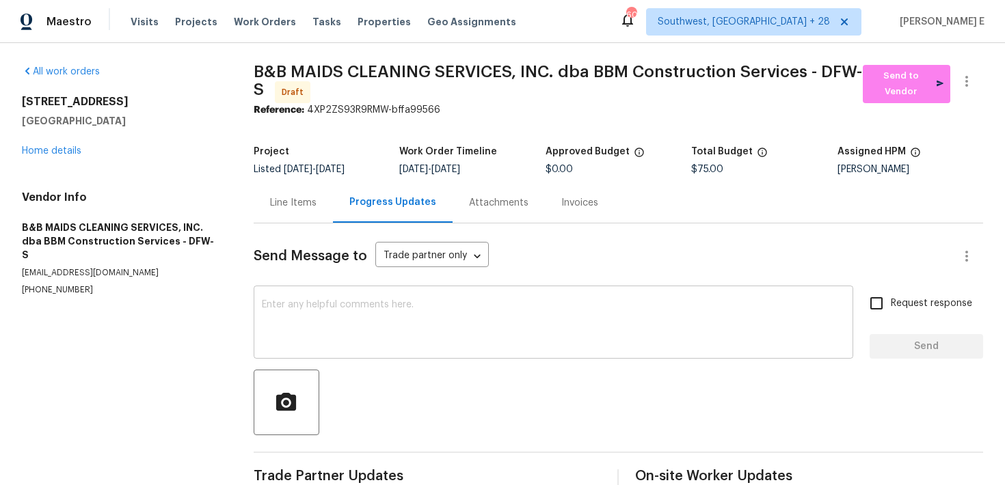
click at [605, 334] on textarea at bounding box center [553, 324] width 583 height 48
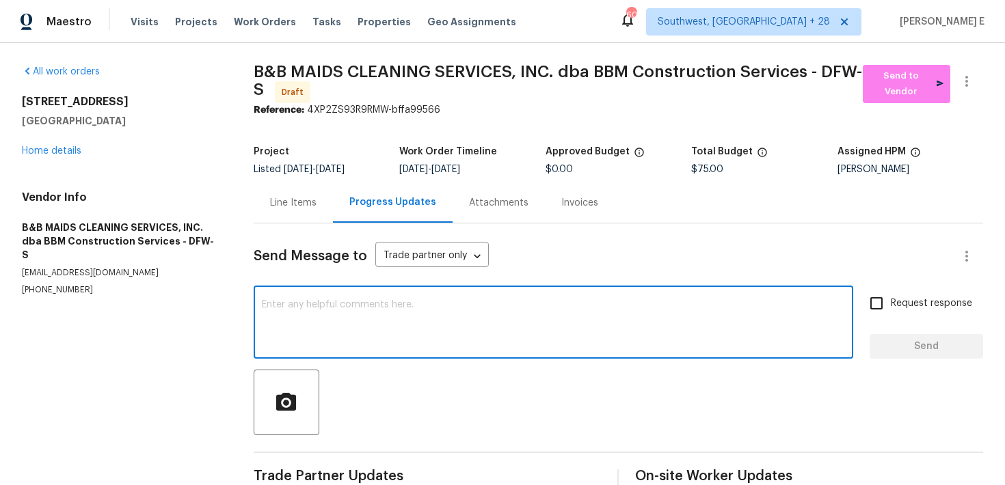
paste textarea "Hi this is Keerthana with Opendoor. I’m confirming you received the WO for the …"
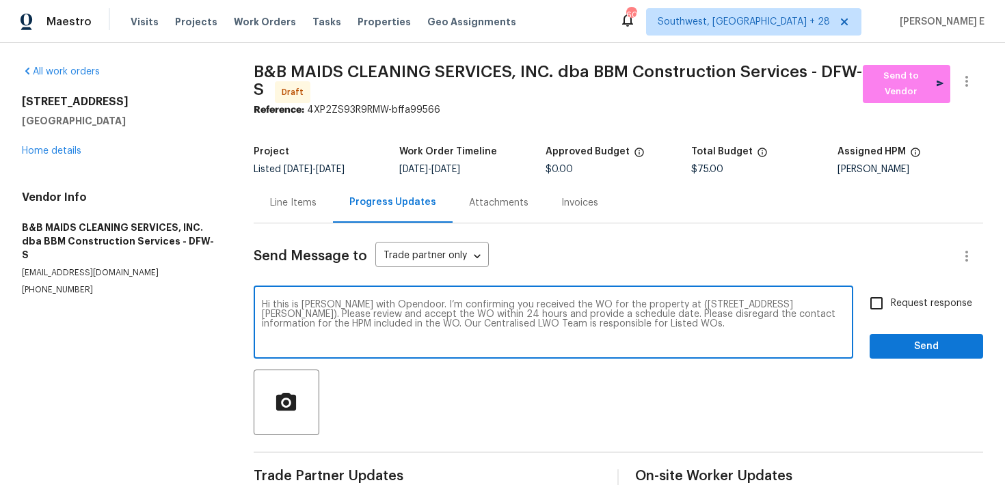
type textarea "Hi this is Keerthana with Opendoor. I’m confirming you received the WO for the …"
click at [911, 297] on span "Request response" at bounding box center [931, 304] width 81 height 14
click at [891, 295] on input "Request response" at bounding box center [876, 303] width 29 height 29
checkbox input "true"
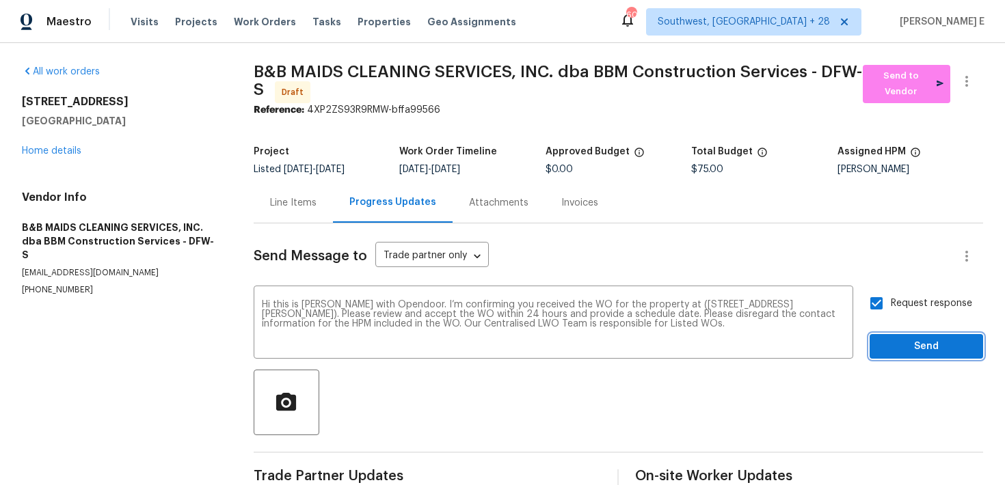
click at [902, 342] on span "Send" at bounding box center [926, 346] width 92 height 17
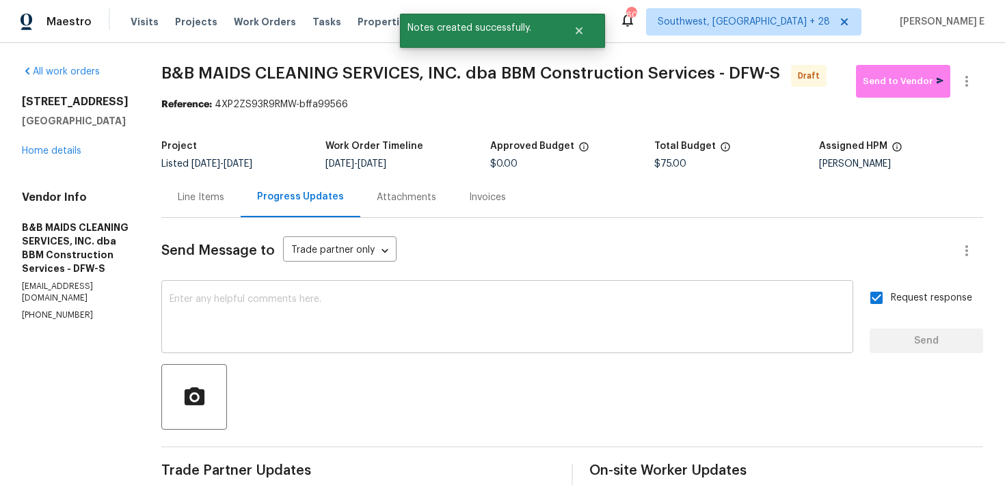
click at [797, 328] on textarea at bounding box center [507, 319] width 675 height 48
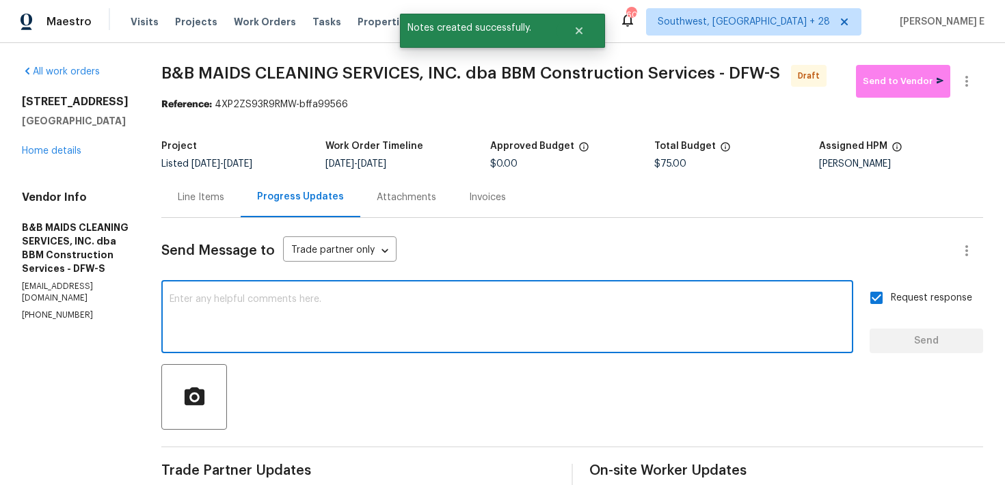
paste textarea "Attention All Work Orders must include before-photos (both close-up and wide-an…"
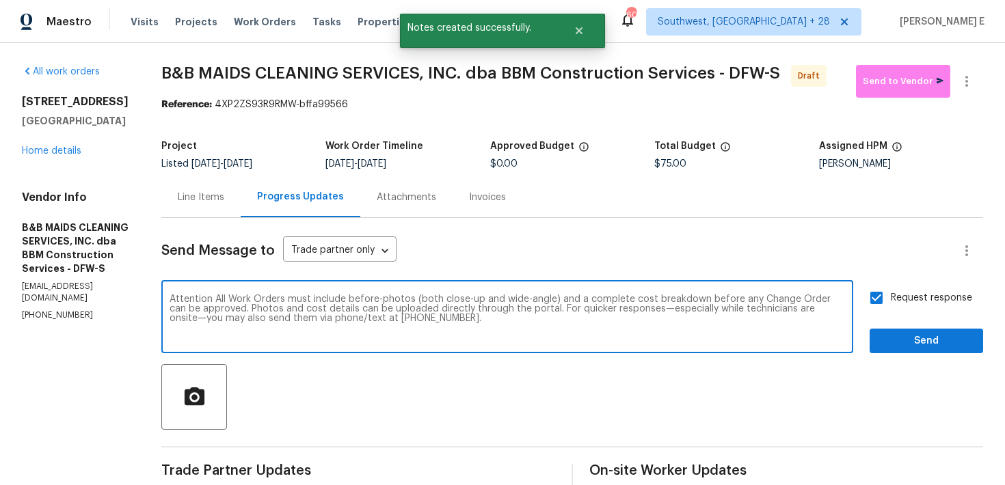
type textarea "Attention All Work Orders must include before-photos (both close-up and wide-an…"
click at [945, 349] on span "Send" at bounding box center [926, 341] width 92 height 17
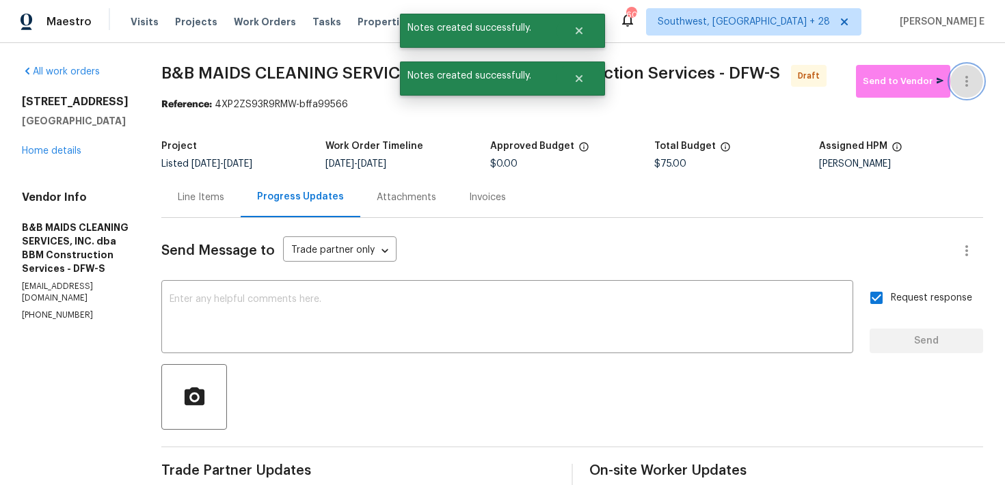
click at [962, 92] on button "button" at bounding box center [966, 81] width 33 height 33
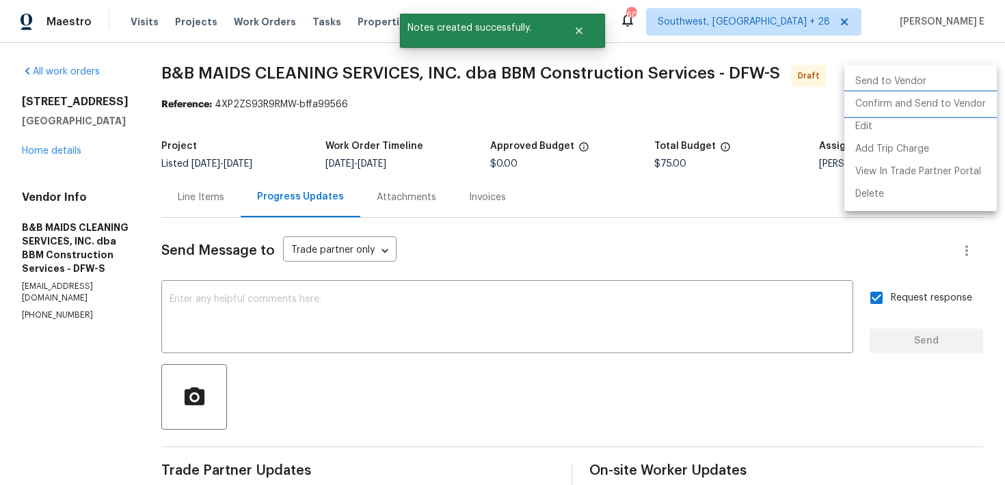
click at [919, 98] on li "Confirm and Send to Vendor" at bounding box center [920, 104] width 152 height 23
click at [449, 154] on div at bounding box center [502, 242] width 1005 height 485
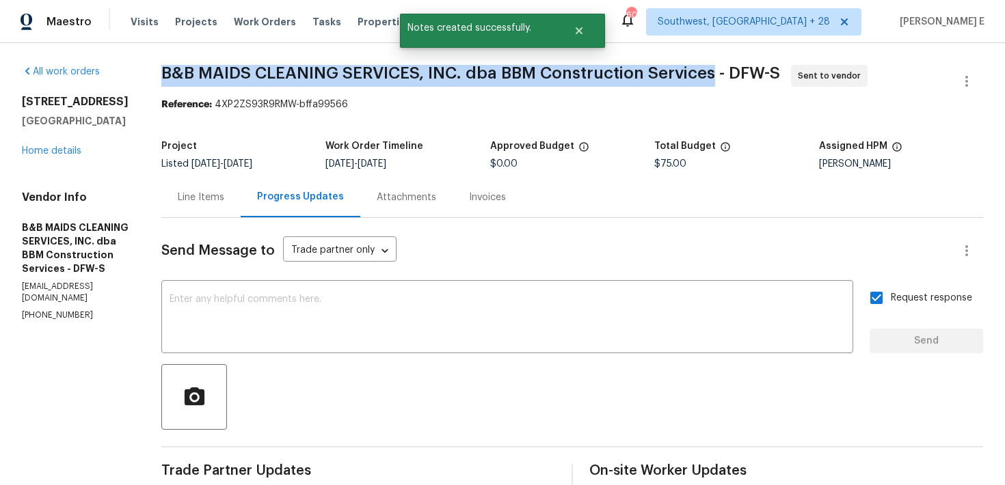
drag, startPoint x: 208, startPoint y: 68, endPoint x: 762, endPoint y: 76, distance: 553.7
click at [762, 76] on span "B&B MAIDS CLEANING SERVICES, INC. dba BBM Construction Services - DFW-S" at bounding box center [470, 73] width 619 height 16
copy span "B&B MAIDS CLEANING SERVICES, INC. dba BBM Construction Services"
